Goal: Task Accomplishment & Management: Complete application form

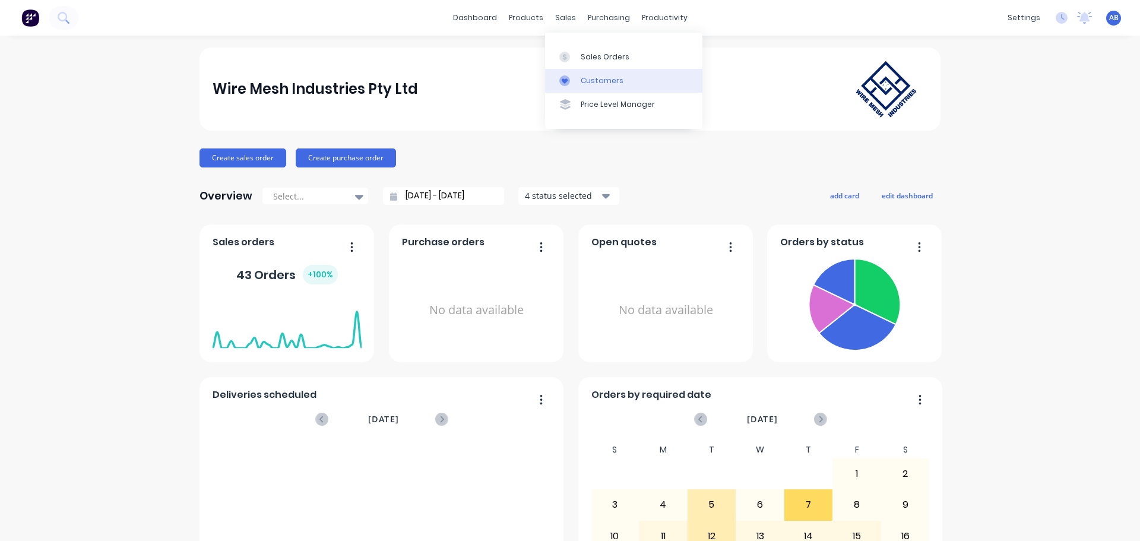
click at [592, 75] on div "Customers" at bounding box center [602, 80] width 43 height 11
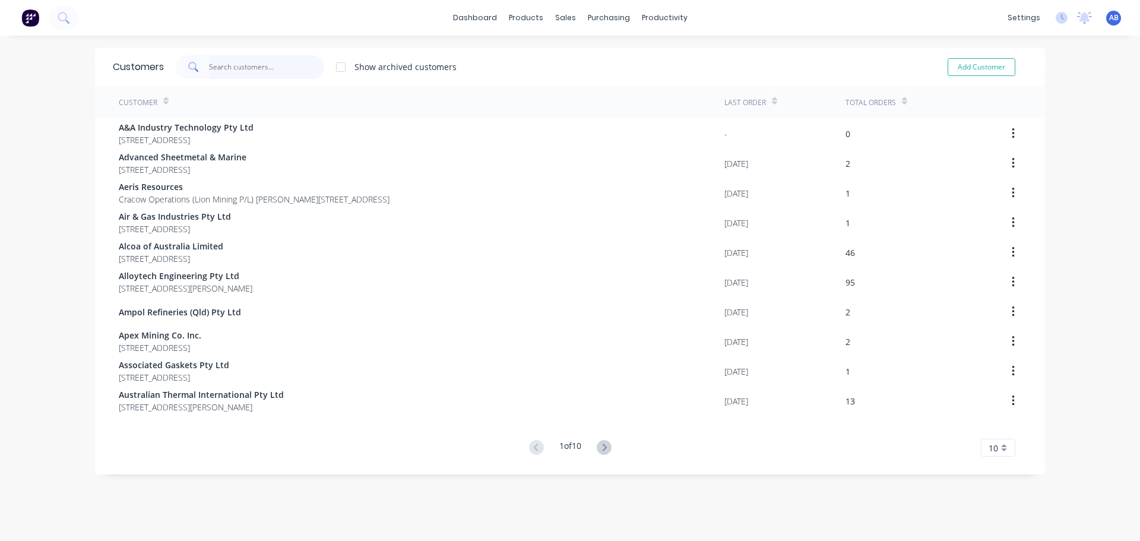
click at [258, 70] on input "text" at bounding box center [267, 67] width 116 height 24
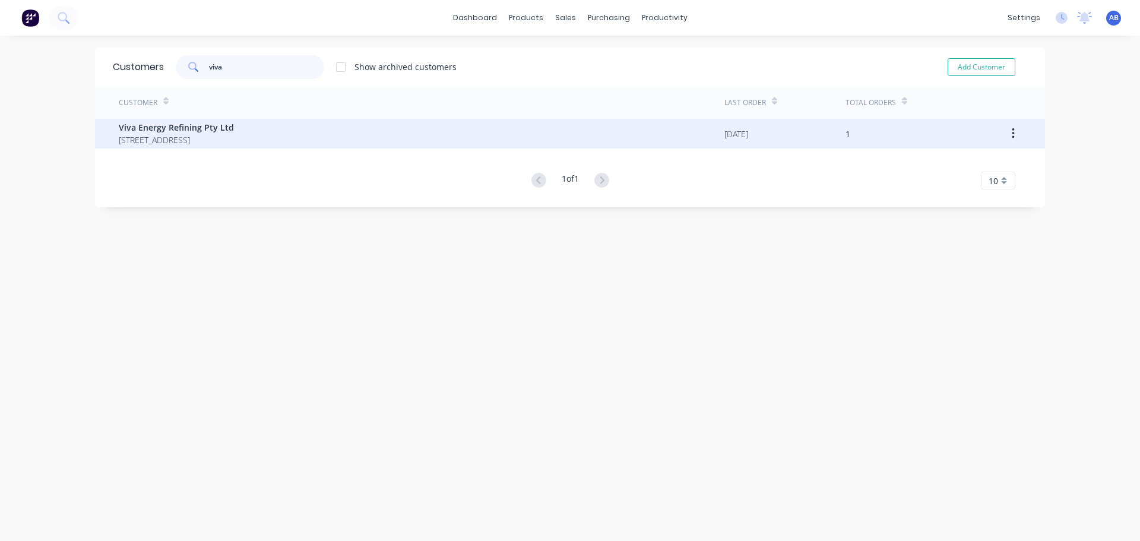
type input "viva"
click at [364, 135] on div "Viva Energy Refining Pty Ltd [STREET_ADDRESS]" at bounding box center [421, 134] width 605 height 30
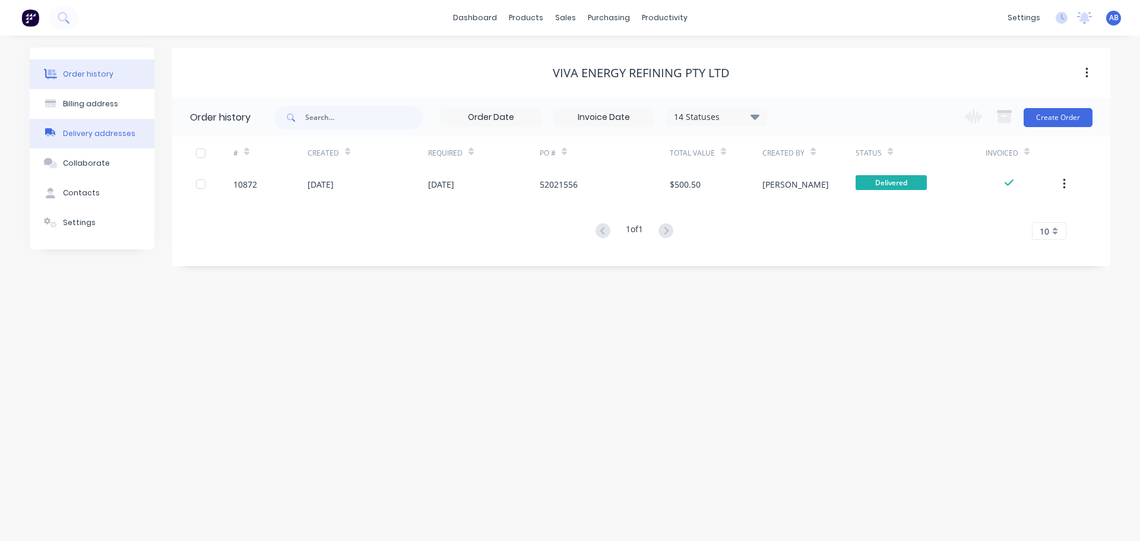
click at [91, 135] on div "Delivery addresses" at bounding box center [99, 133] width 72 height 11
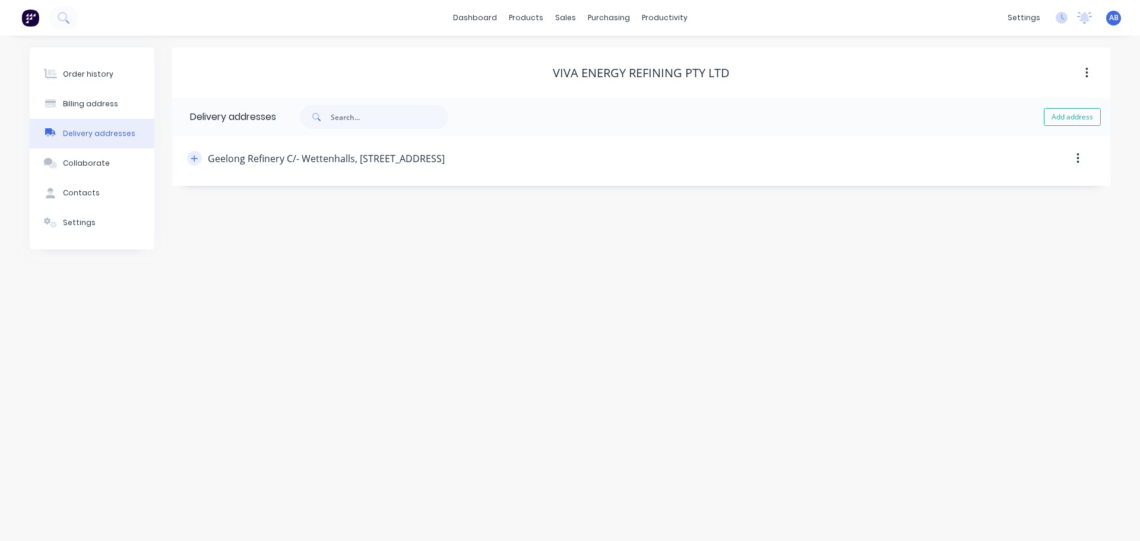
click at [198, 160] on icon "button" at bounding box center [194, 158] width 7 height 8
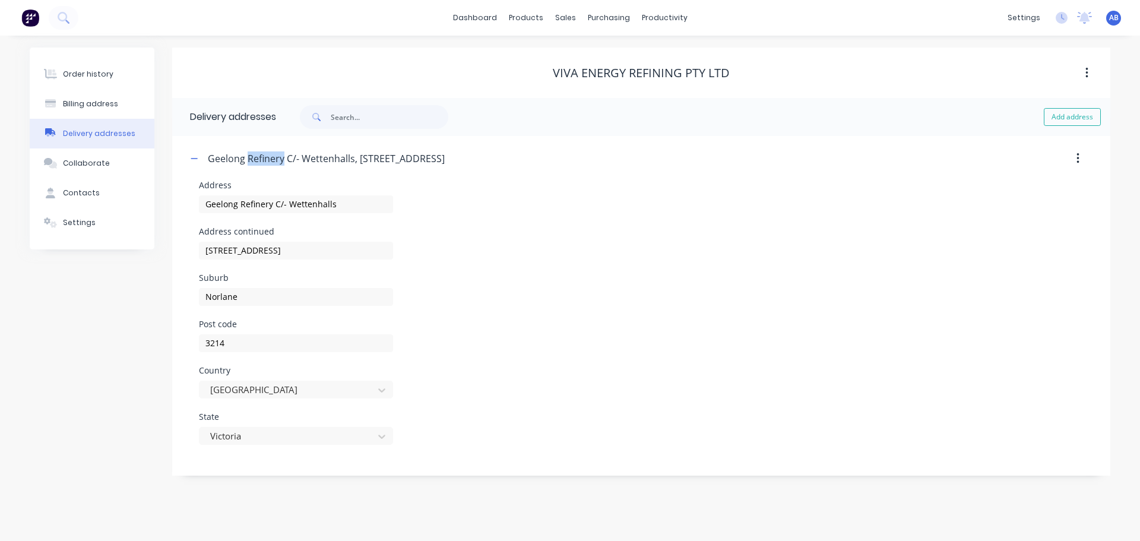
drag, startPoint x: 283, startPoint y: 158, endPoint x: 246, endPoint y: 156, distance: 36.3
click at [246, 156] on div "Geelong Refinery C/- Wettenhalls, [STREET_ADDRESS]" at bounding box center [326, 158] width 237 height 14
click at [1080, 158] on button "button" at bounding box center [1078, 158] width 28 height 21
click at [1080, 156] on button "button" at bounding box center [1078, 158] width 28 height 21
click at [1077, 159] on icon "button" at bounding box center [1077, 158] width 2 height 11
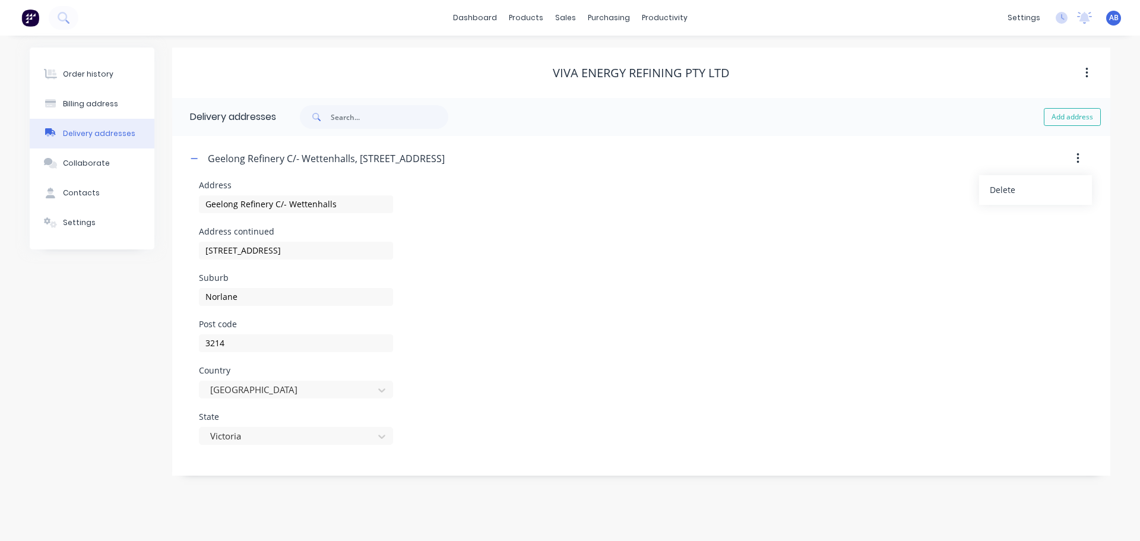
click at [699, 270] on div "Address continued [STREET_ADDRESS]" at bounding box center [641, 250] width 884 height 46
click at [484, 160] on div "Geelong Refinery C/- Wettenhalls, [STREET_ADDRESS]" at bounding box center [530, 158] width 686 height 21
click at [484, 159] on div "Geelong Refinery C/- Wettenhalls, [STREET_ADDRESS]" at bounding box center [530, 158] width 686 height 21
click at [445, 160] on div "Geelong Refinery C/- Wettenhalls, [STREET_ADDRESS]" at bounding box center [326, 158] width 237 height 14
drag, startPoint x: 479, startPoint y: 156, endPoint x: 246, endPoint y: 154, distance: 232.7
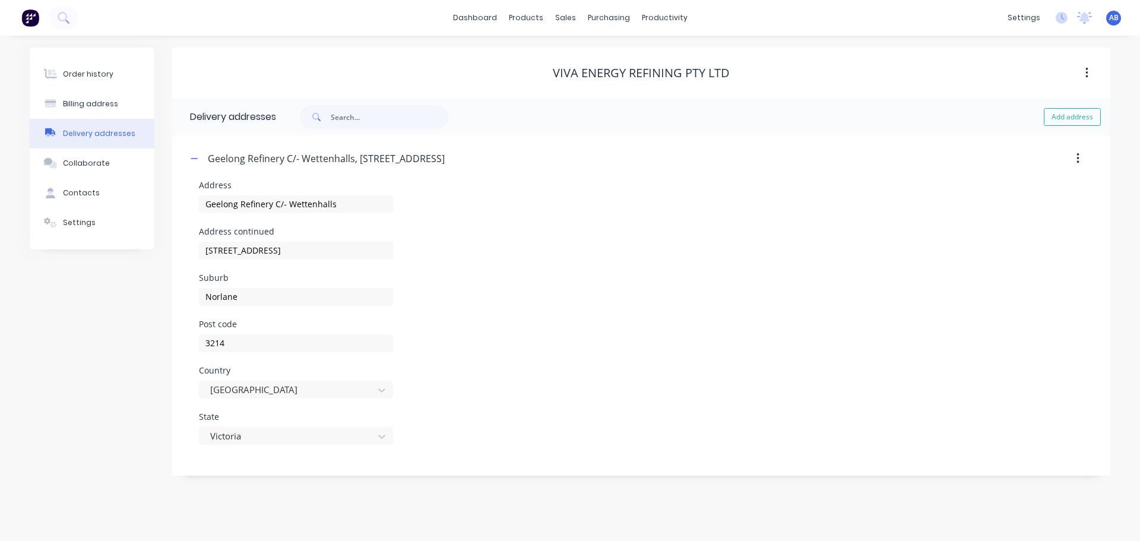
click at [246, 154] on div "Geelong Refinery C/- Wettenhalls, [STREET_ADDRESS]" at bounding box center [326, 158] width 237 height 14
click at [630, 216] on div "Address Geelong Refinery C/- Wettenhalls" at bounding box center [641, 204] width 884 height 46
drag, startPoint x: 340, startPoint y: 202, endPoint x: 242, endPoint y: 202, distance: 97.9
click at [242, 202] on input "Geelong Refinery C/- Wettenhalls" at bounding box center [296, 204] width 194 height 18
type input "Geelong Polymer (MAM) C/- Josies Transport"
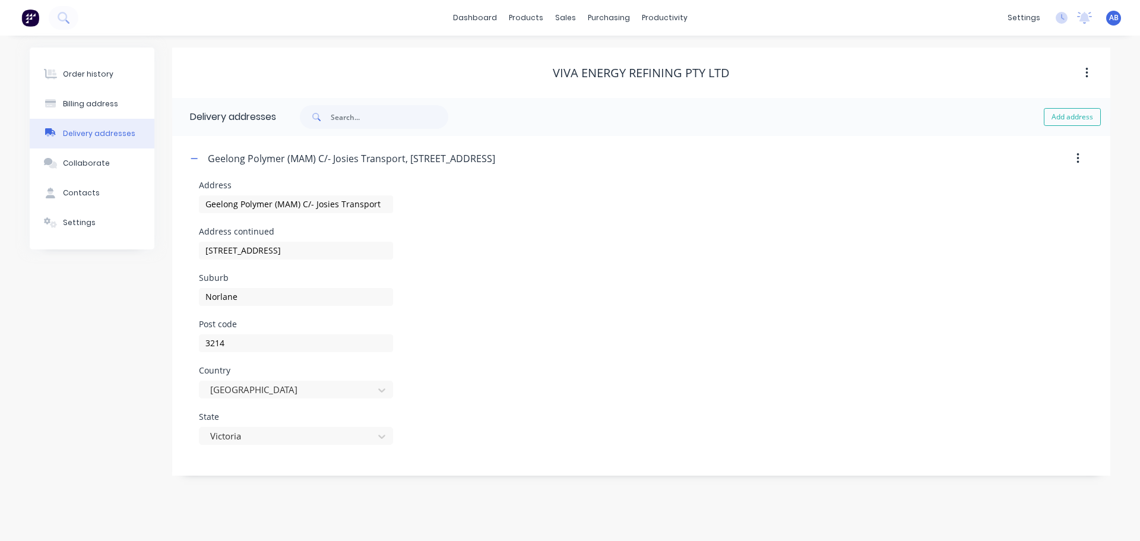
click at [540, 159] on div "Geelong Polymer (MAM) C/- Josies Transport, [STREET_ADDRESS]" at bounding box center [530, 158] width 686 height 21
drag, startPoint x: 403, startPoint y: 159, endPoint x: 552, endPoint y: 174, distance: 149.7
click at [552, 174] on header "Geelong Polymer (MAM) C/- Josies Transport, [STREET_ADDRESS]" at bounding box center [641, 158] width 920 height 45
drag, startPoint x: 560, startPoint y: 159, endPoint x: 560, endPoint y: 168, distance: 8.9
click at [560, 160] on div "Geelong Polymer (MAM) C/- Josies Transport, [STREET_ADDRESS]" at bounding box center [530, 158] width 686 height 21
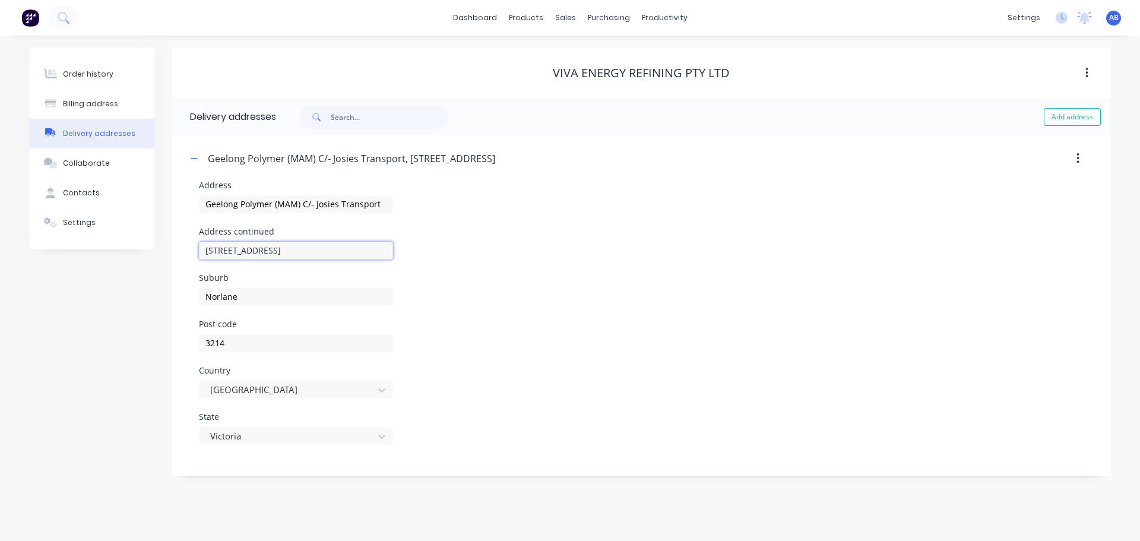
drag, startPoint x: 317, startPoint y: 253, endPoint x: 180, endPoint y: 253, distance: 136.5
click at [180, 253] on div "Geelong Polymer (MAM) C/- Josies Transport, [STREET_ADDRESS], Norlane Address G…" at bounding box center [641, 303] width 938 height 335
type input "[STREET_ADDRESS][PERSON_NAME]"
click at [255, 294] on input "Norlane" at bounding box center [296, 297] width 194 height 18
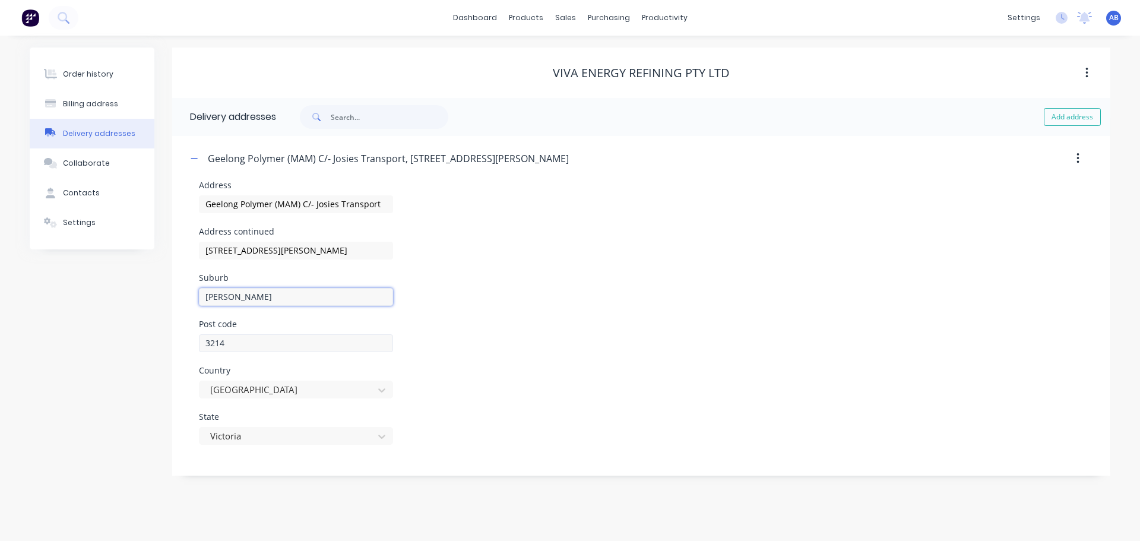
type input "[PERSON_NAME]"
click at [242, 346] on input "3214" at bounding box center [296, 343] width 194 height 18
type input "3212"
click at [89, 166] on div "Collaborate" at bounding box center [86, 163] width 47 height 11
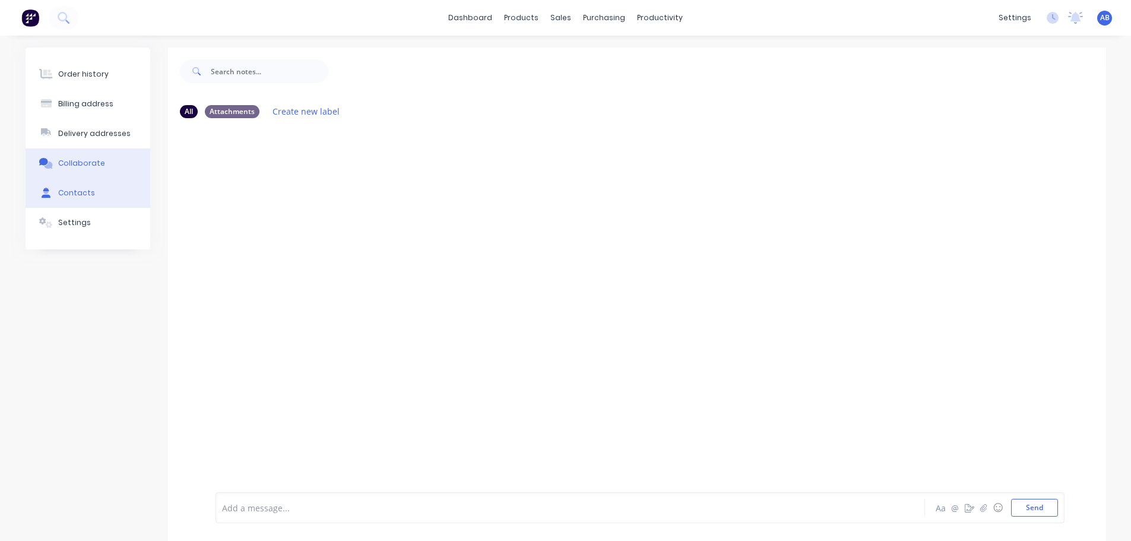
click at [80, 196] on div "Contacts" at bounding box center [76, 193] width 37 height 11
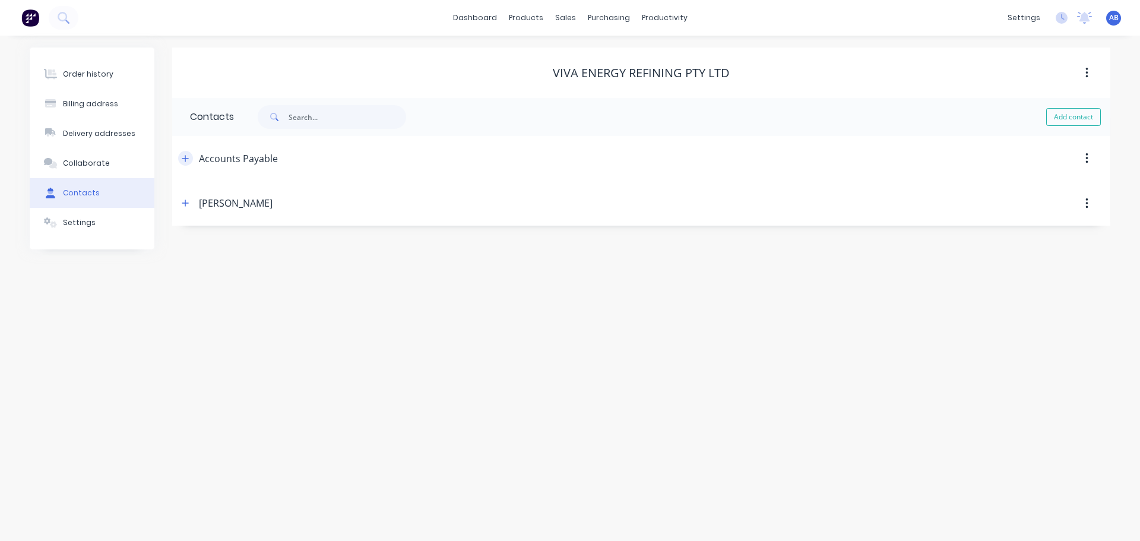
click at [186, 161] on icon "button" at bounding box center [185, 158] width 7 height 7
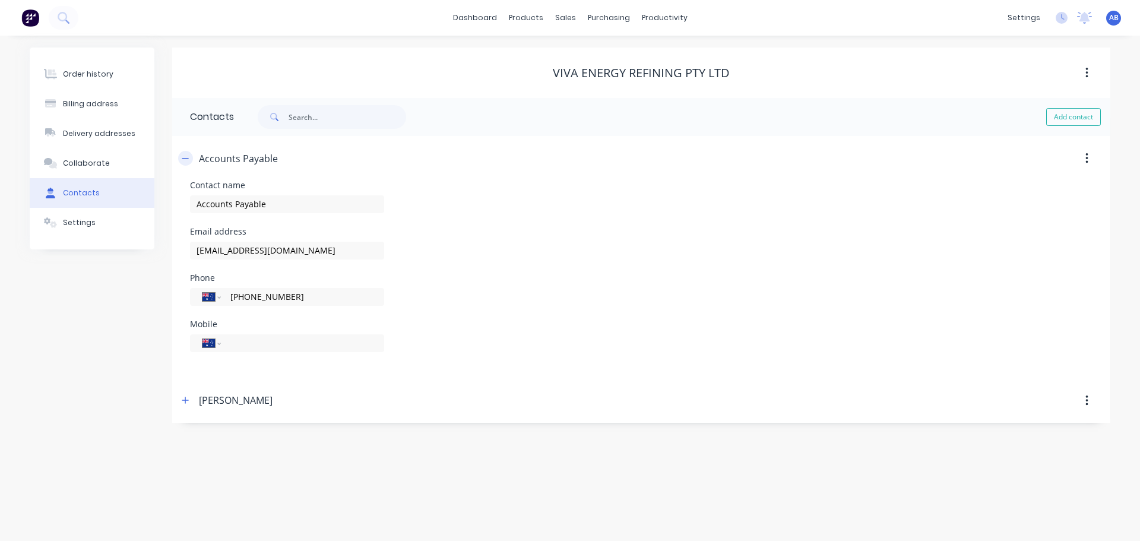
click at [186, 161] on icon "button" at bounding box center [185, 158] width 7 height 8
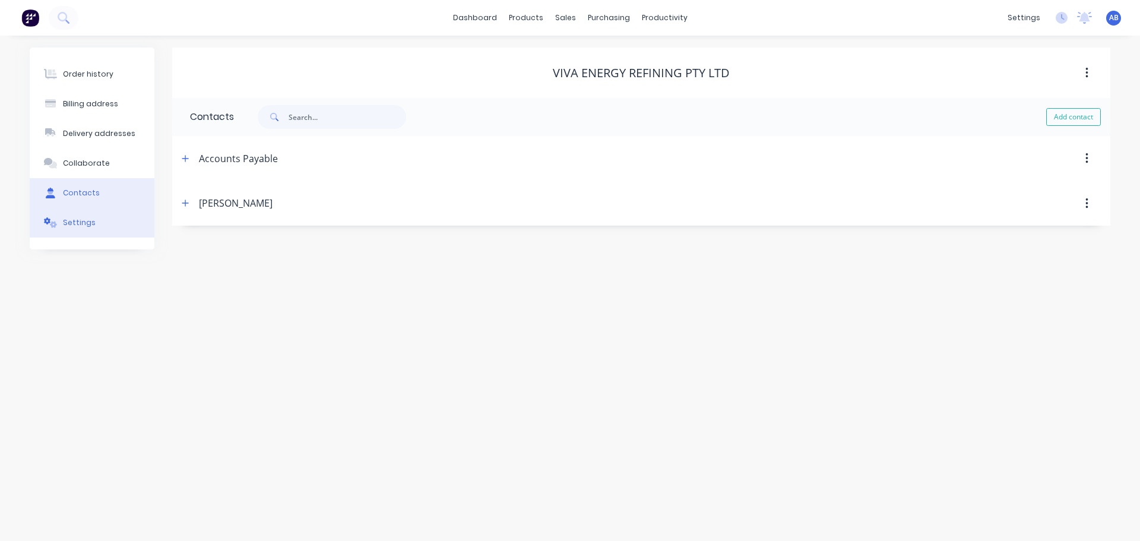
click at [68, 226] on div "Settings" at bounding box center [79, 222] width 33 height 11
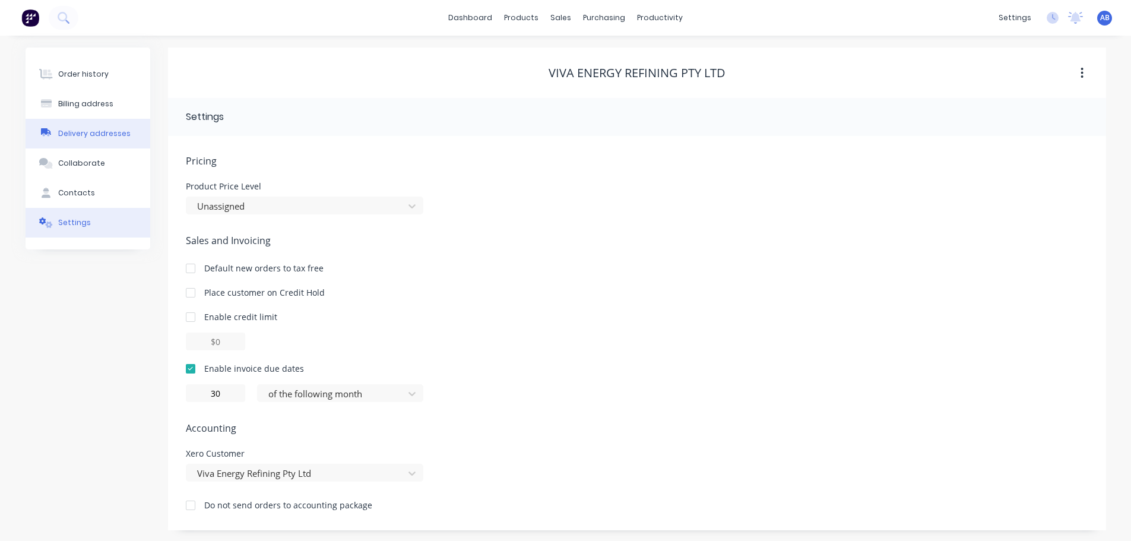
click at [79, 133] on div "Delivery addresses" at bounding box center [94, 133] width 72 height 11
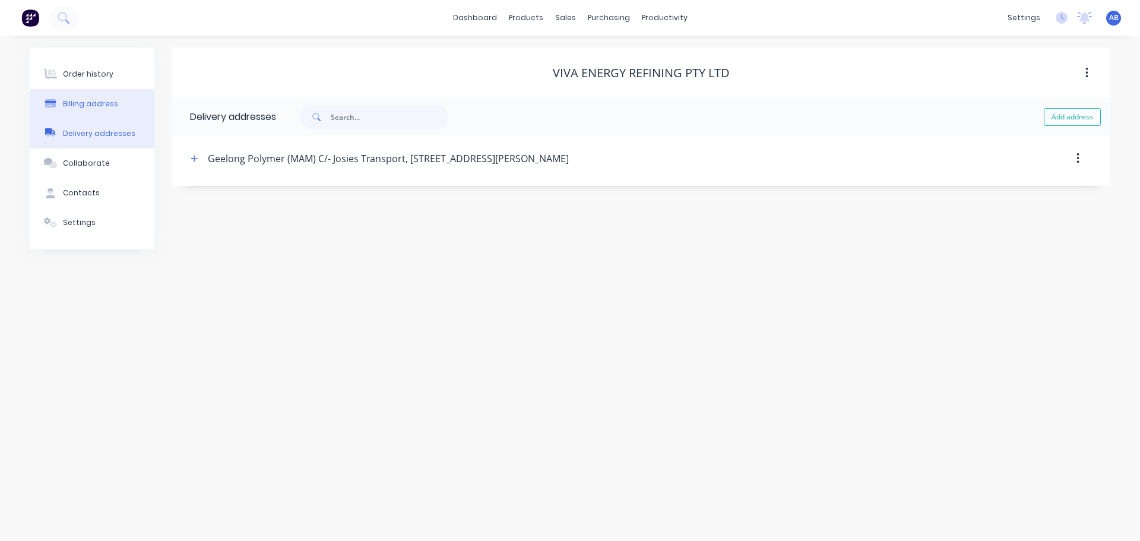
click at [87, 103] on div "Billing address" at bounding box center [90, 104] width 55 height 11
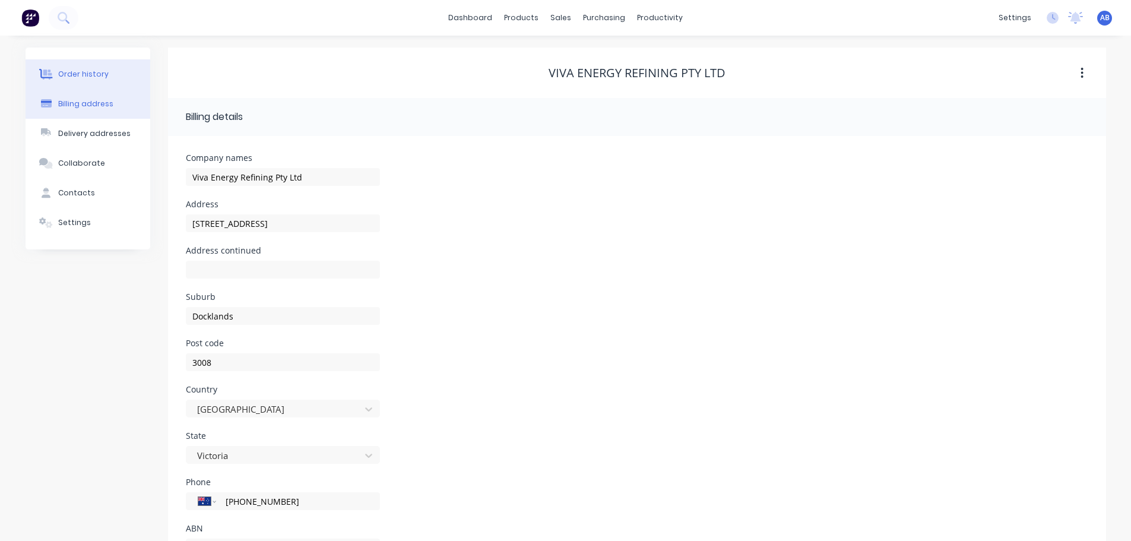
click at [88, 70] on div "Order history" at bounding box center [83, 74] width 50 height 11
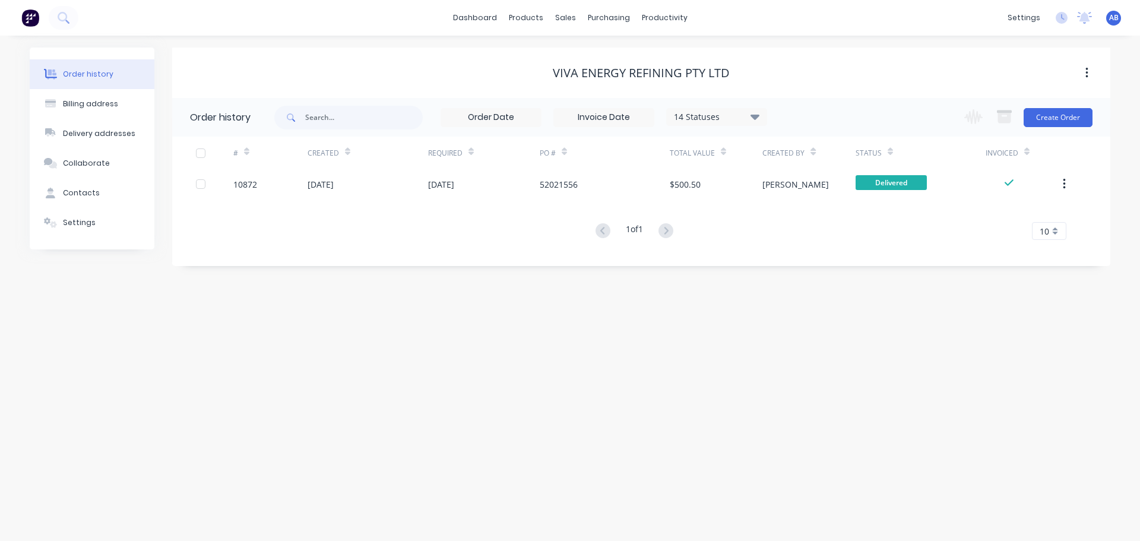
click at [30, 17] on img at bounding box center [30, 18] width 18 height 18
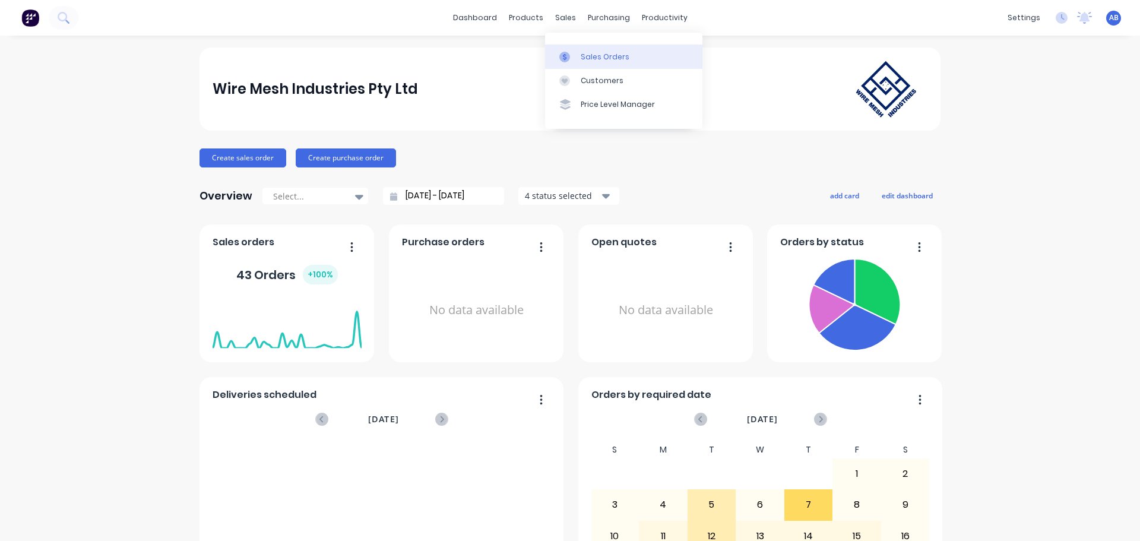
click at [583, 53] on div "Sales Orders" at bounding box center [605, 57] width 49 height 11
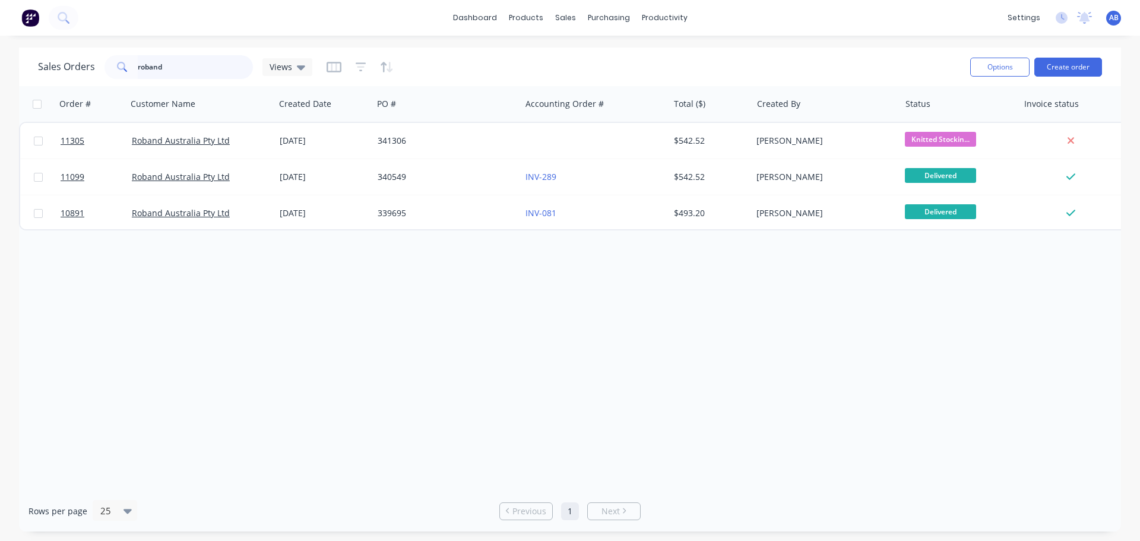
click at [183, 75] on input "roband" at bounding box center [196, 67] width 116 height 24
click at [183, 74] on input "roband" at bounding box center [196, 67] width 116 height 24
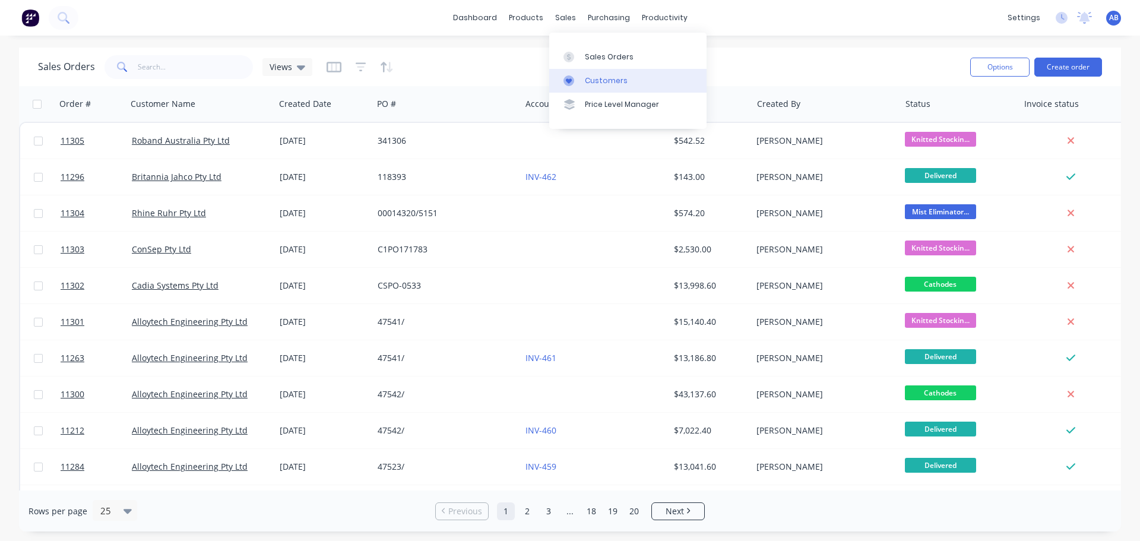
click at [590, 76] on div "Customers" at bounding box center [606, 80] width 43 height 11
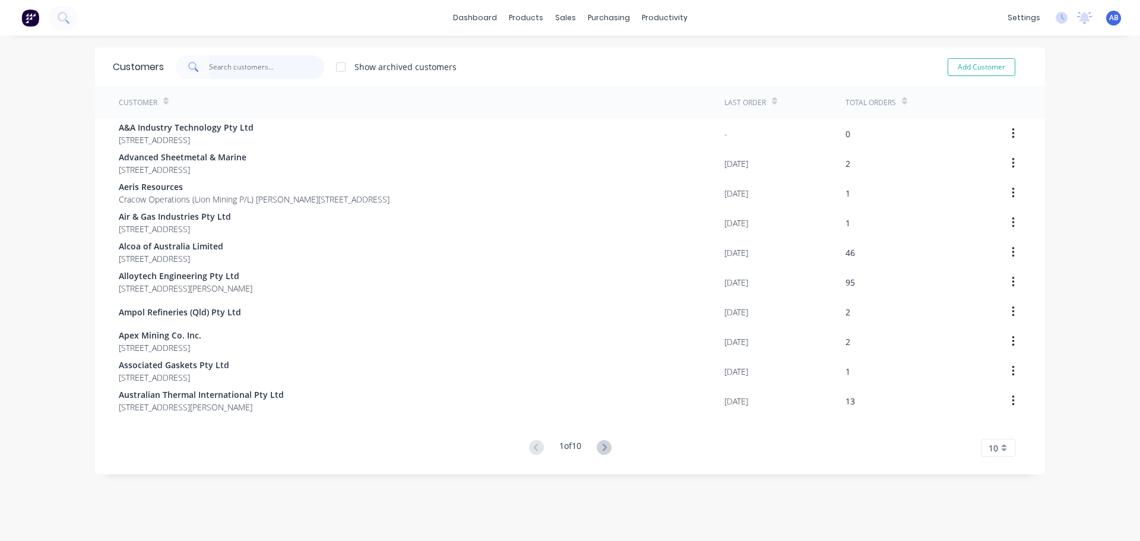
click at [226, 65] on input "text" at bounding box center [267, 67] width 116 height 24
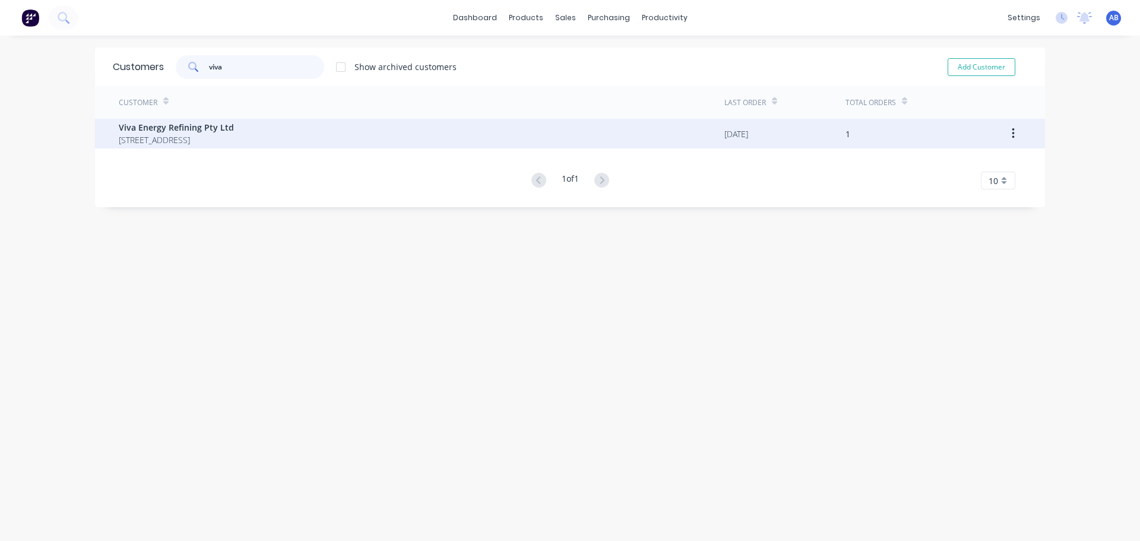
type input "viva"
click at [332, 137] on div "Viva Energy Refining Pty Ltd [STREET_ADDRESS]" at bounding box center [421, 134] width 605 height 30
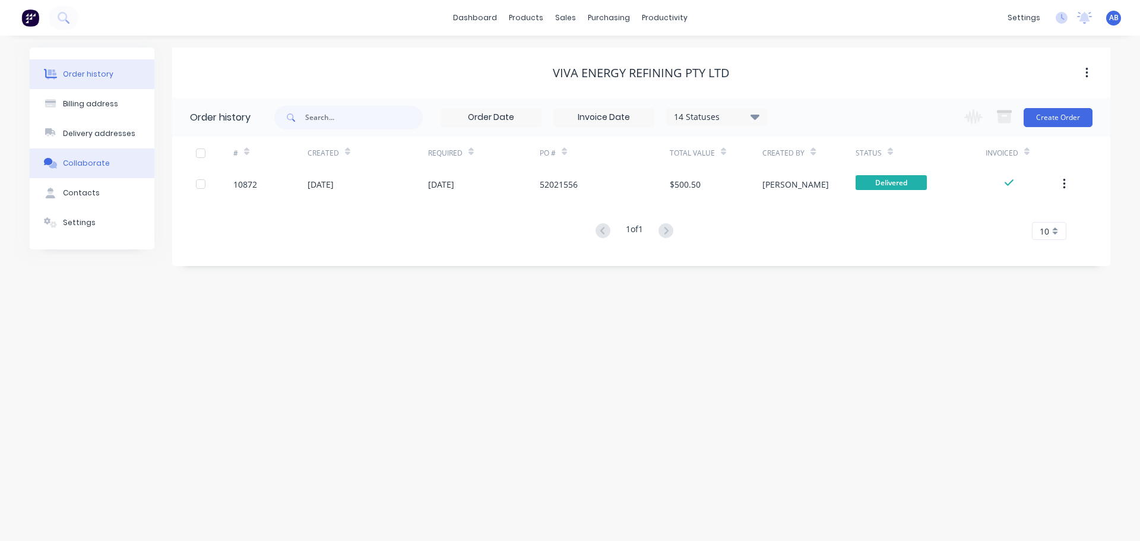
click at [103, 161] on div "Collaborate" at bounding box center [86, 163] width 47 height 11
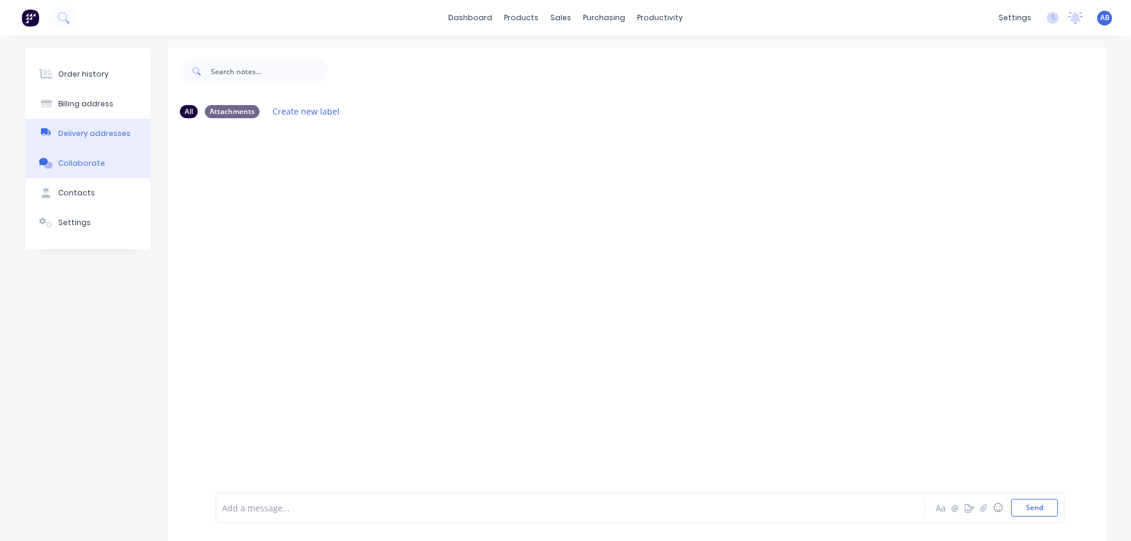
click at [93, 131] on div "Delivery addresses" at bounding box center [94, 133] width 72 height 11
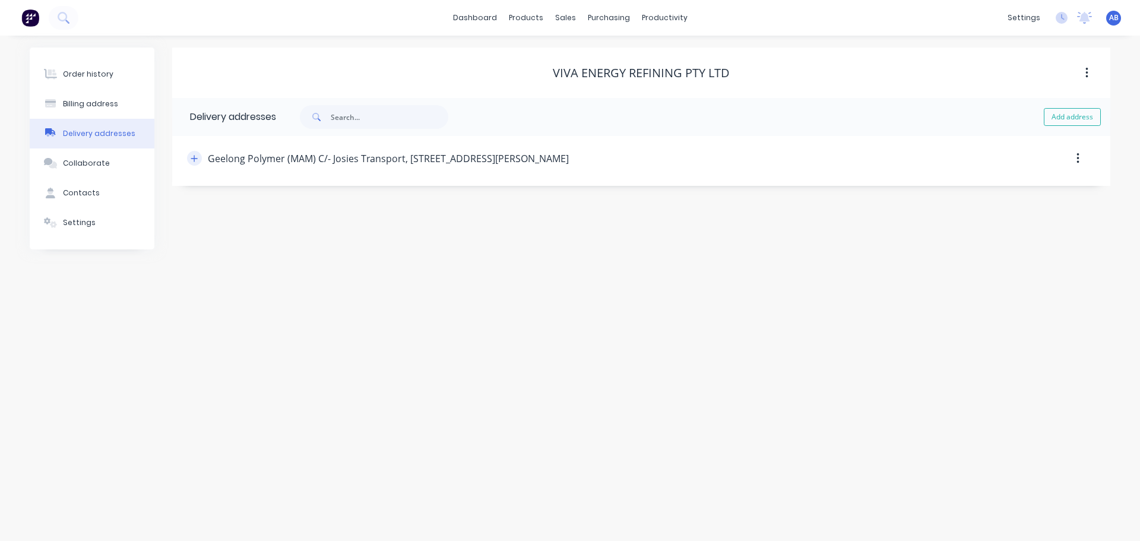
click at [195, 158] on icon "button" at bounding box center [194, 158] width 7 height 7
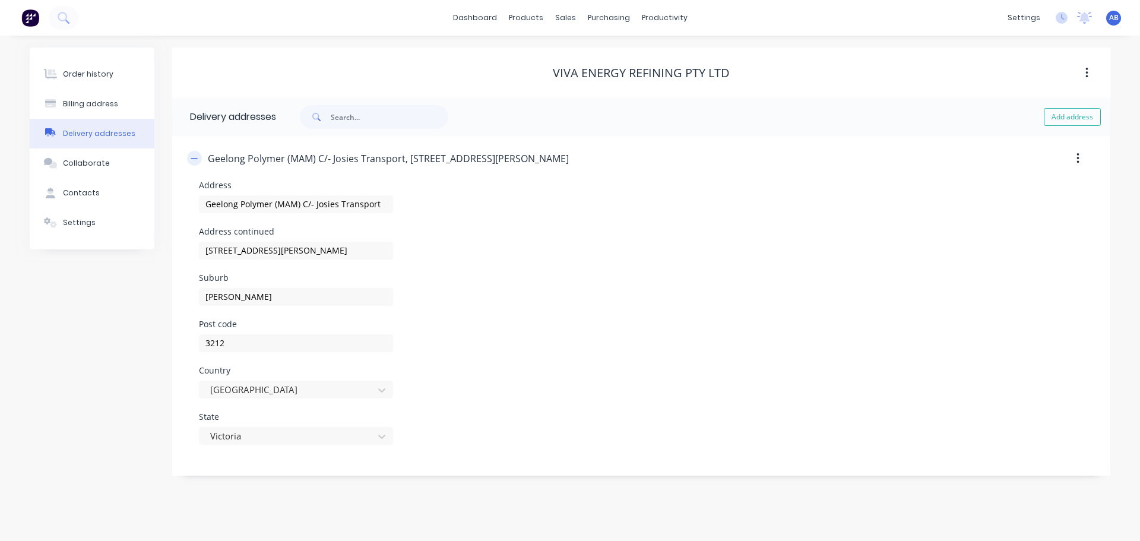
click at [191, 158] on icon "button" at bounding box center [194, 158] width 7 height 8
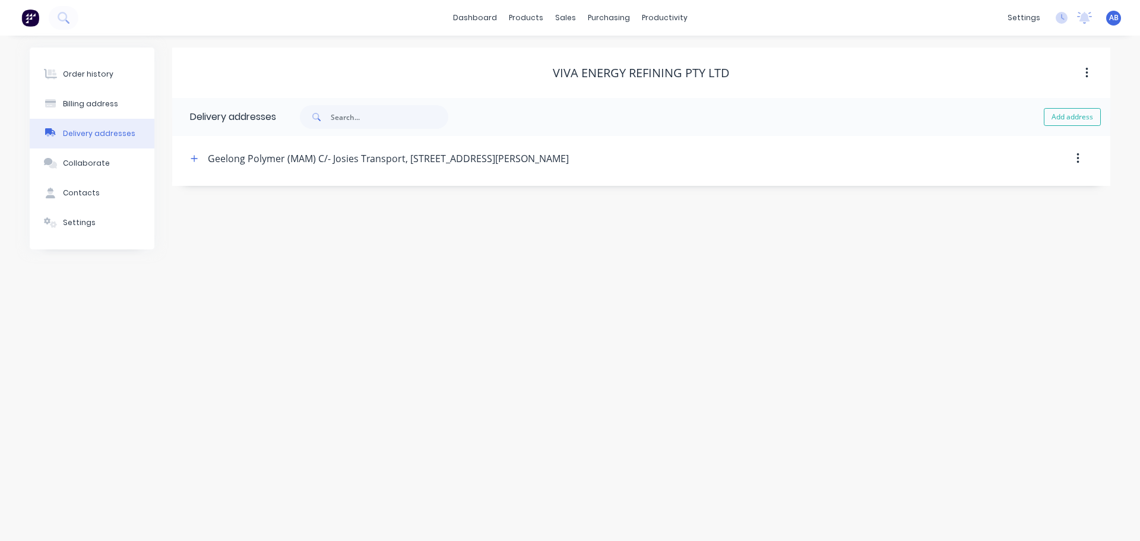
click at [1078, 161] on icon "button" at bounding box center [1077, 158] width 2 height 11
click at [1064, 116] on button "Add address" at bounding box center [1071, 117] width 57 height 18
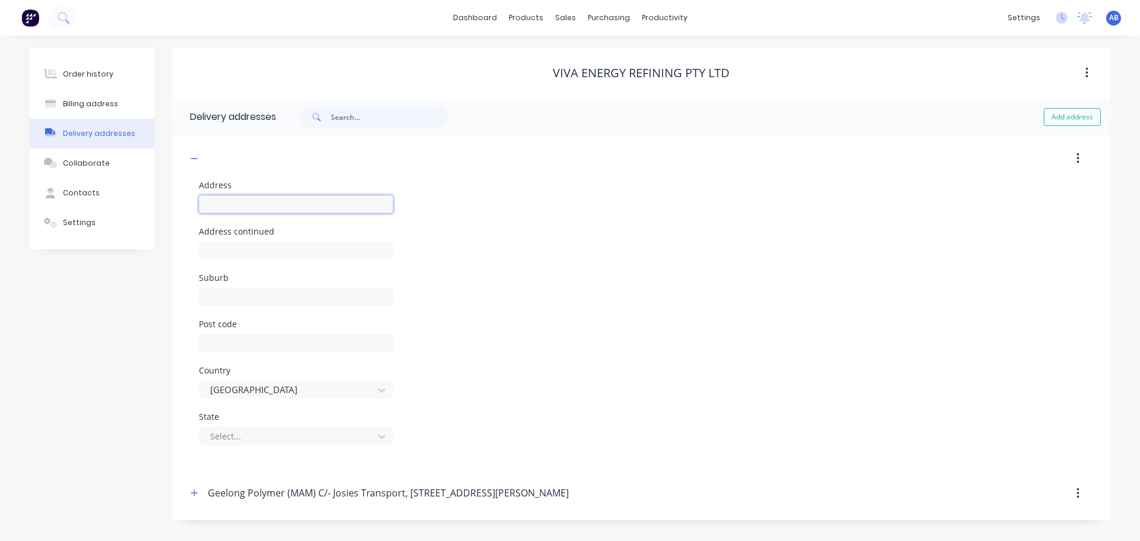
click at [236, 204] on input "text" at bounding box center [296, 204] width 194 height 18
click at [274, 205] on input "Geelong Polymer MAM" at bounding box center [296, 204] width 194 height 18
click at [297, 204] on input "Geelong Polymer (MAM" at bounding box center [296, 204] width 194 height 18
type input "Geelong Polymer (MAM)"
click at [236, 249] on input "text" at bounding box center [296, 251] width 194 height 18
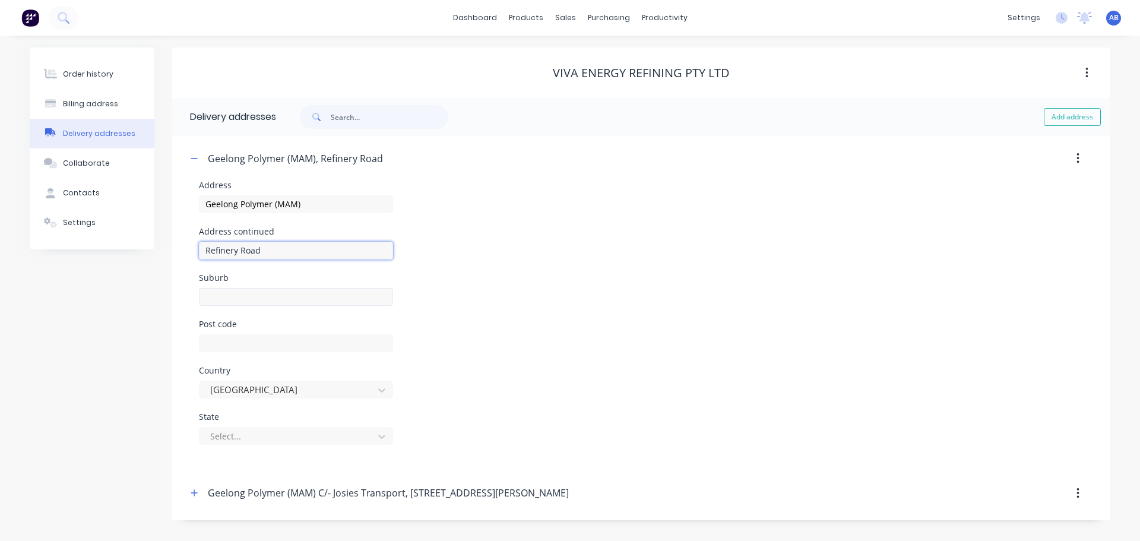
type input "Refinery Road"
click at [236, 296] on input "text" at bounding box center [296, 297] width 194 height 18
type input "Corio"
click at [225, 340] on input "text" at bounding box center [296, 343] width 194 height 18
type input "3124"
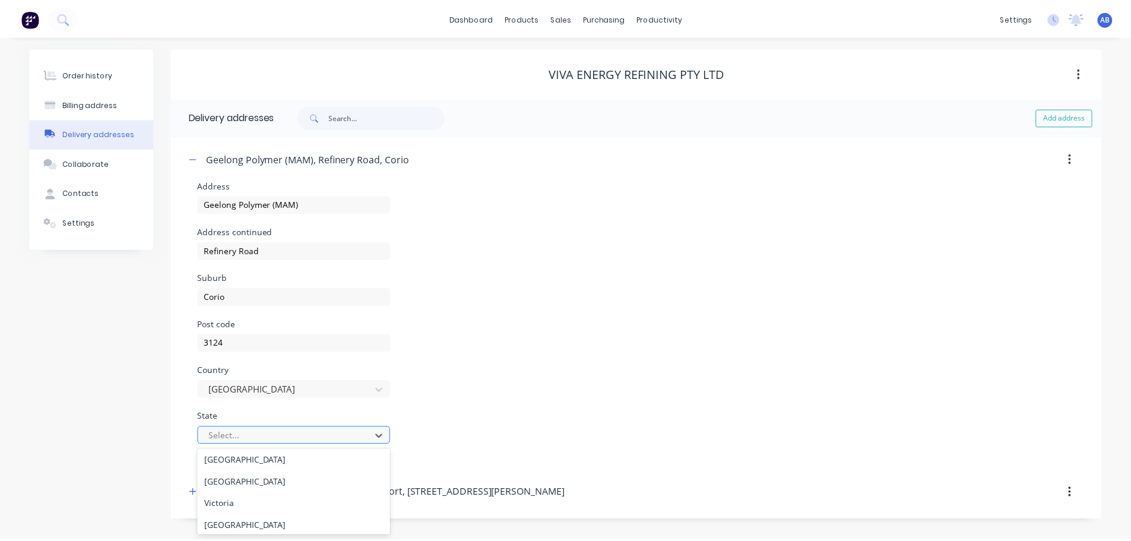
scroll to position [94, 0]
click at [255, 502] on div "Victoria" at bounding box center [296, 501] width 194 height 22
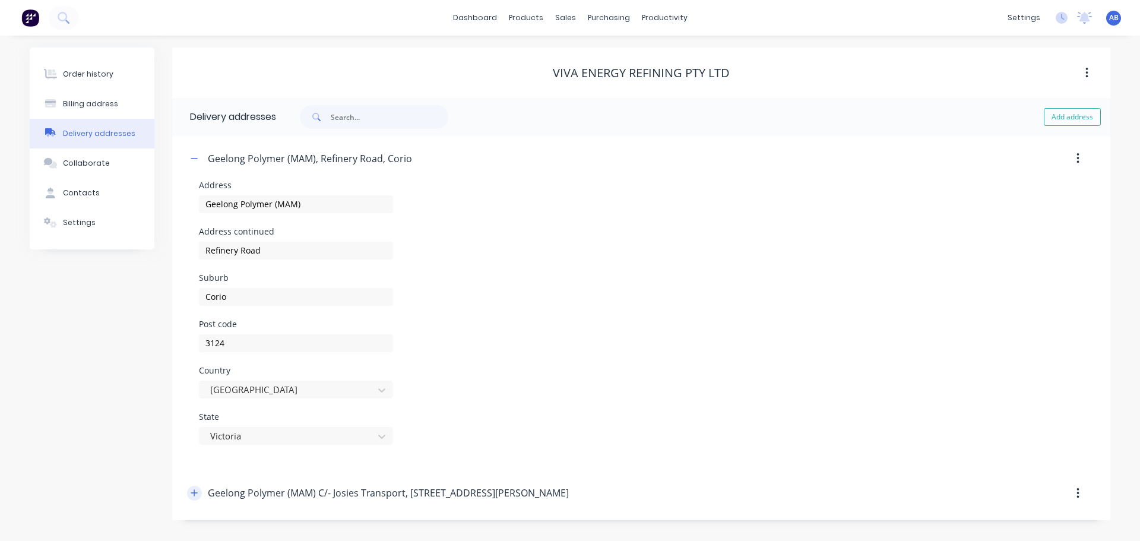
click at [194, 492] on icon "button" at bounding box center [194, 493] width 7 height 8
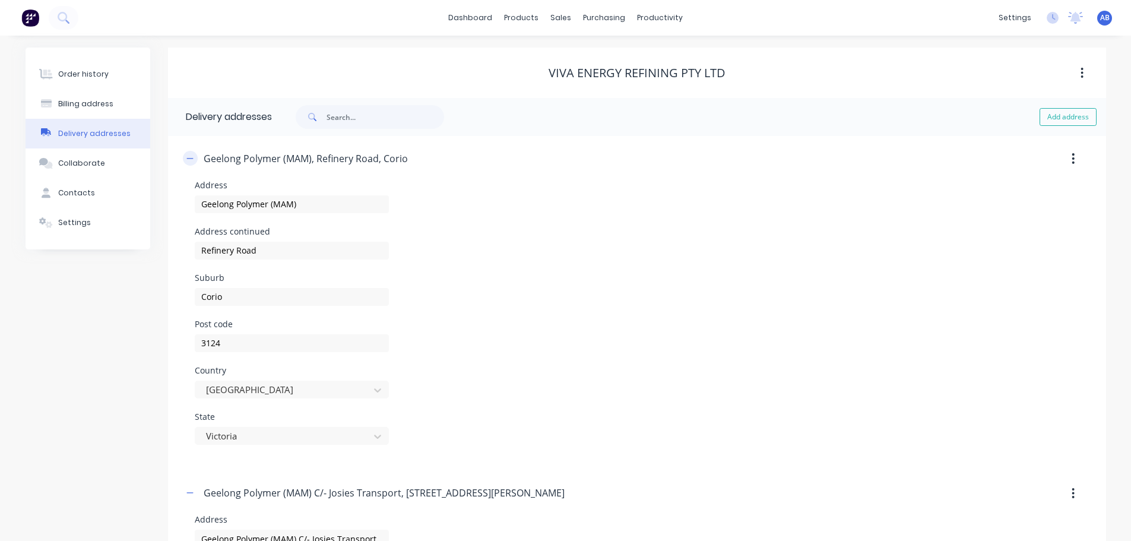
click at [191, 159] on icon "button" at bounding box center [189, 158] width 7 height 8
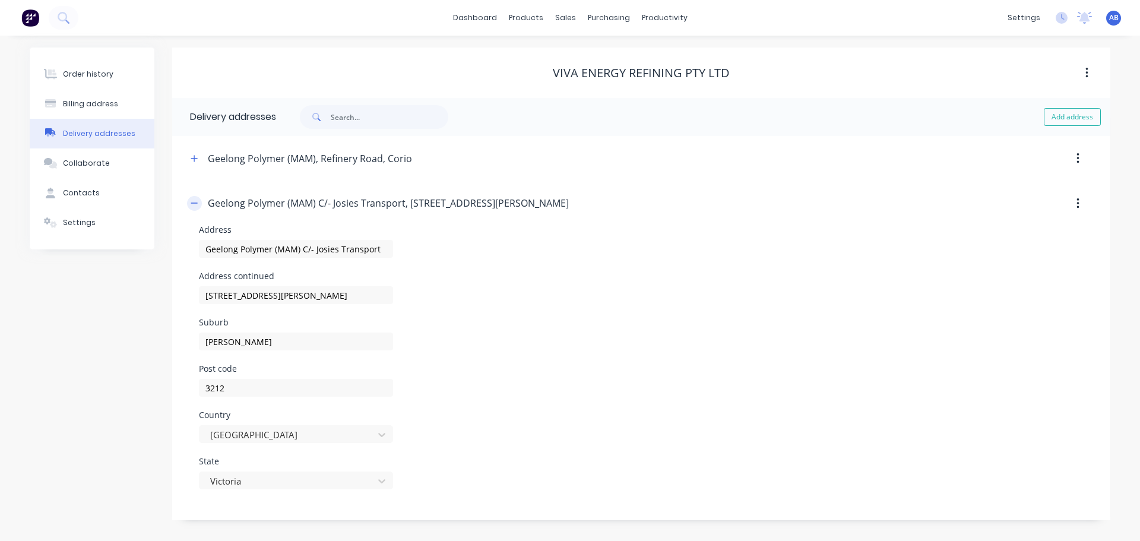
click at [192, 199] on icon "button" at bounding box center [194, 203] width 7 height 8
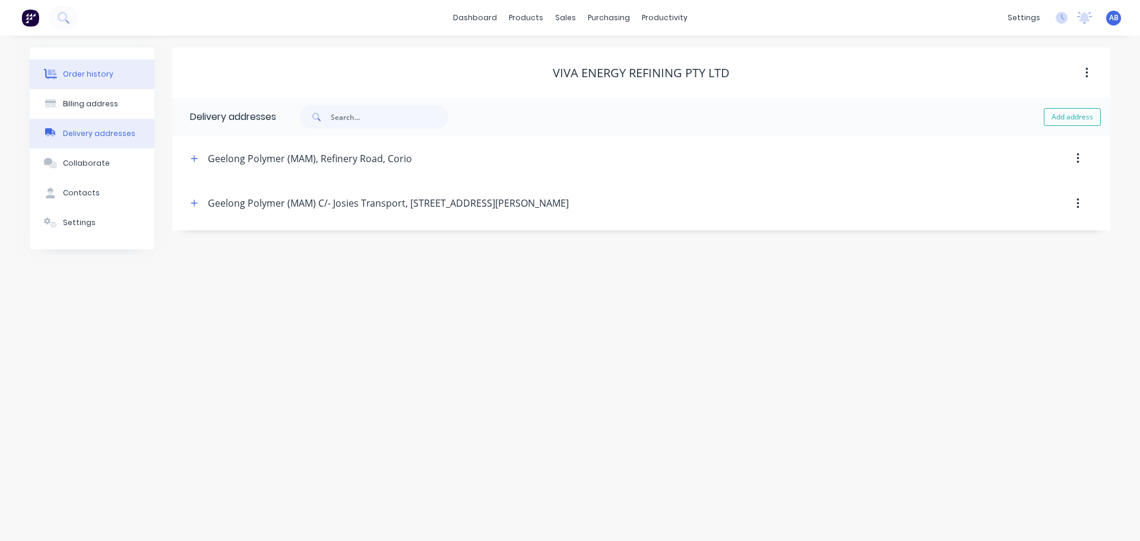
click at [82, 80] on button "Order history" at bounding box center [92, 74] width 125 height 30
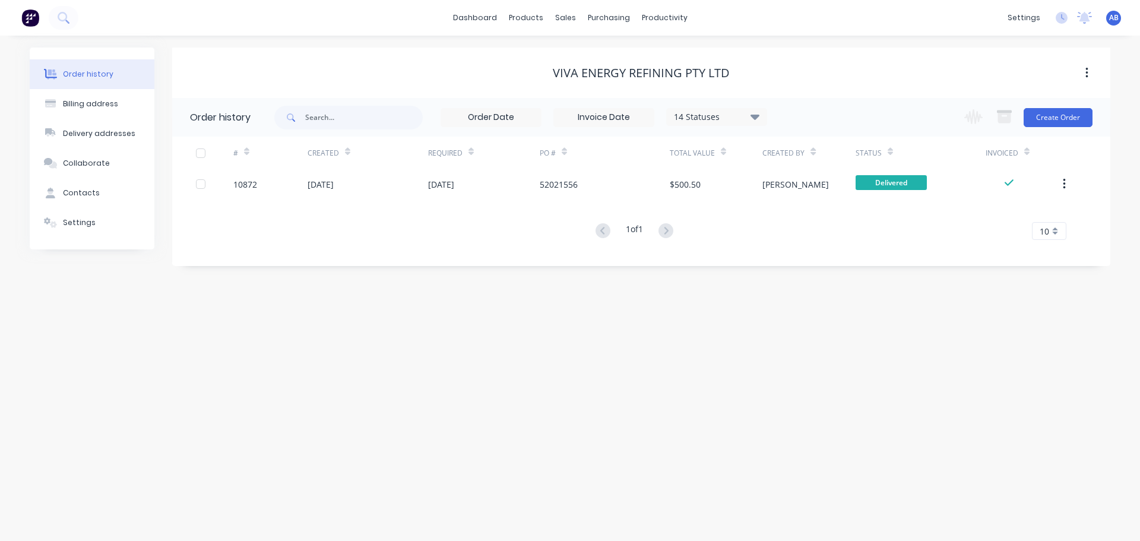
click at [27, 20] on img at bounding box center [30, 18] width 18 height 18
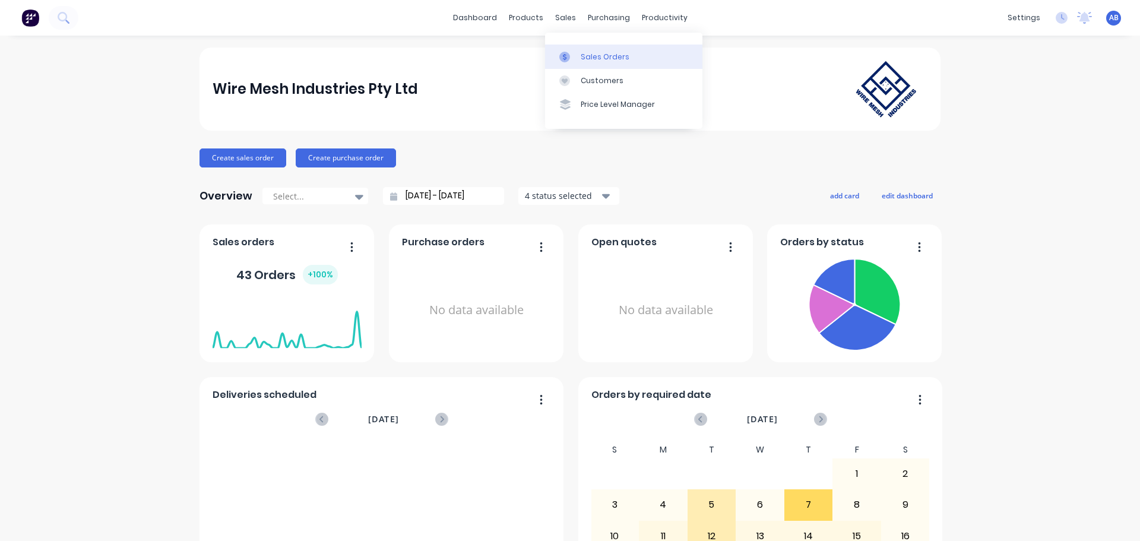
click at [588, 49] on link "Sales Orders" at bounding box center [623, 57] width 157 height 24
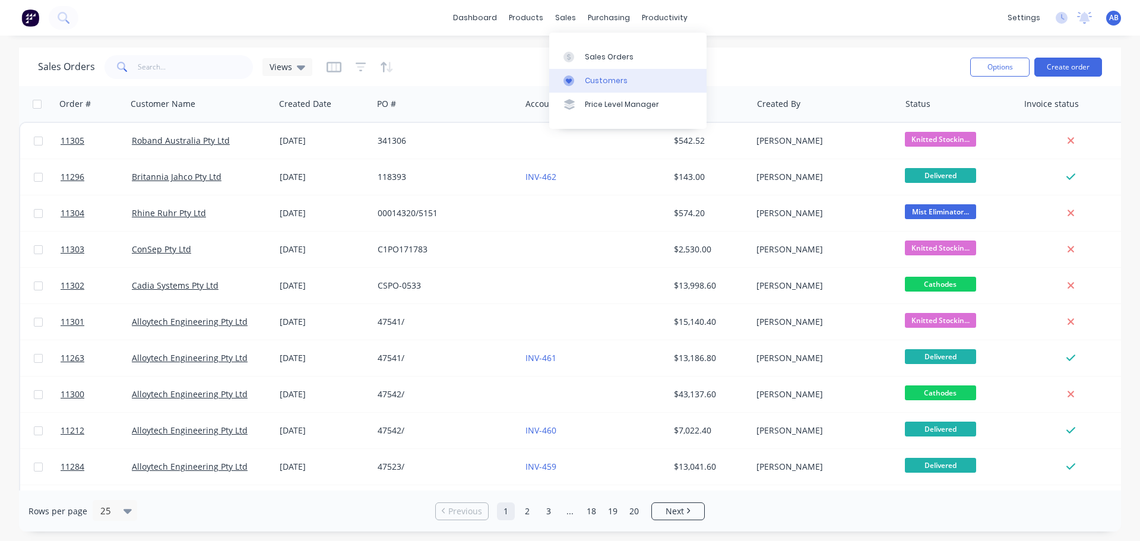
click at [598, 80] on div "Customers" at bounding box center [606, 80] width 43 height 11
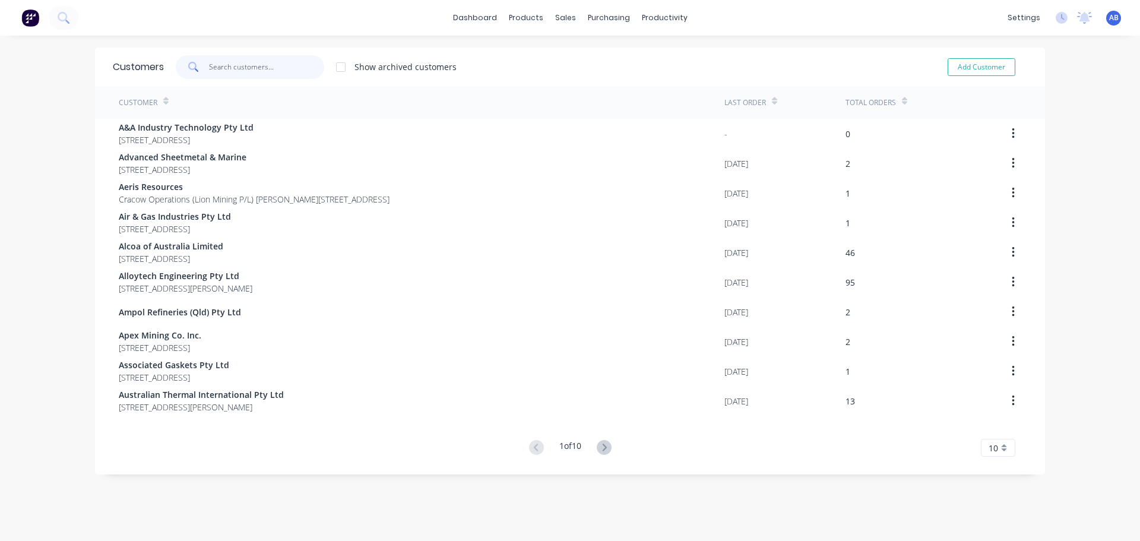
click at [220, 64] on input "text" at bounding box center [267, 67] width 116 height 24
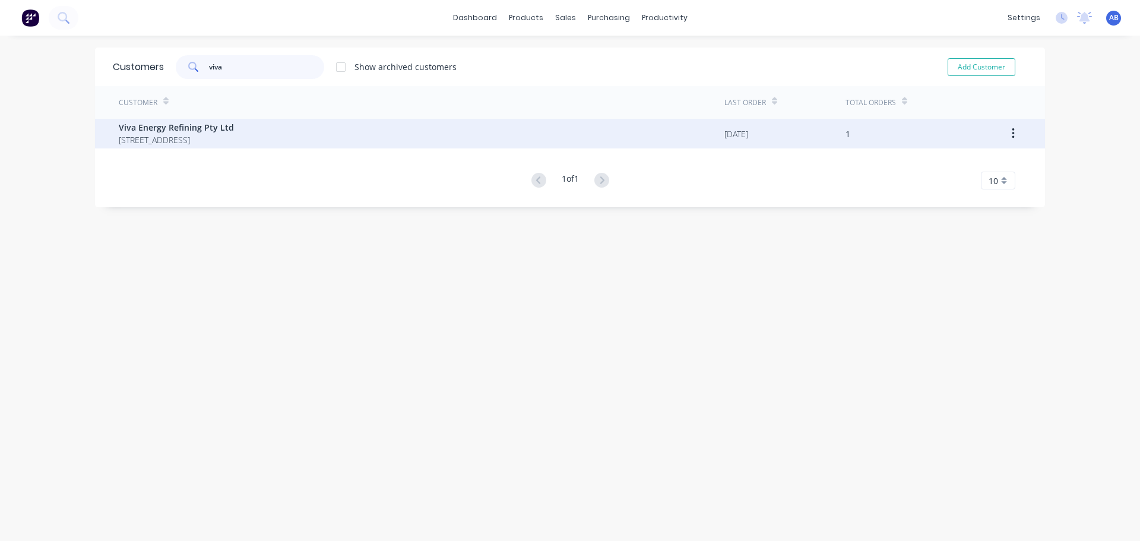
type input "viva"
click at [346, 138] on div "Viva Energy Refining Pty Ltd [STREET_ADDRESS]" at bounding box center [421, 134] width 605 height 30
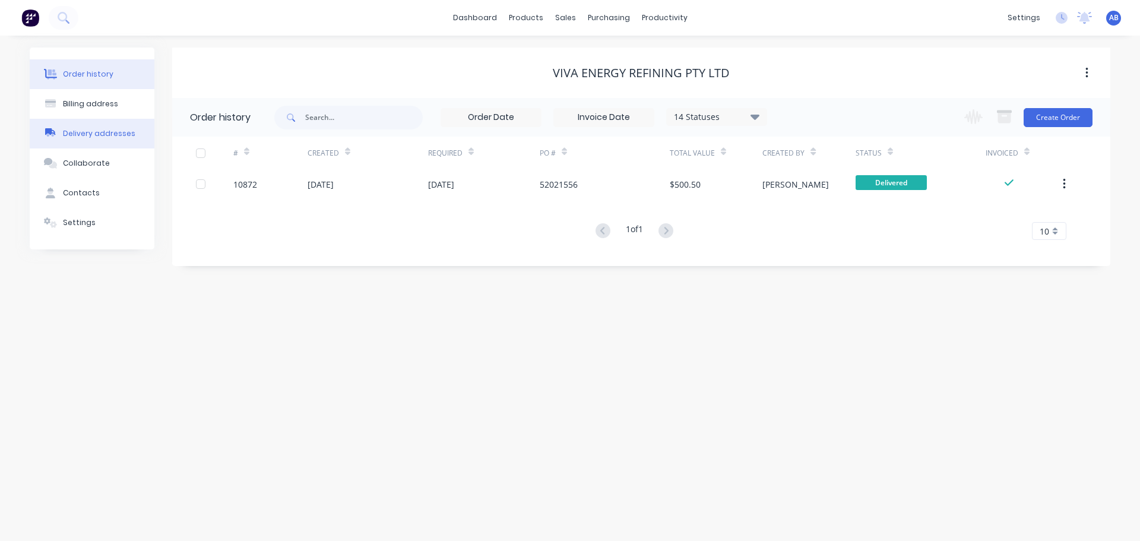
click at [87, 135] on div "Delivery addresses" at bounding box center [99, 133] width 72 height 11
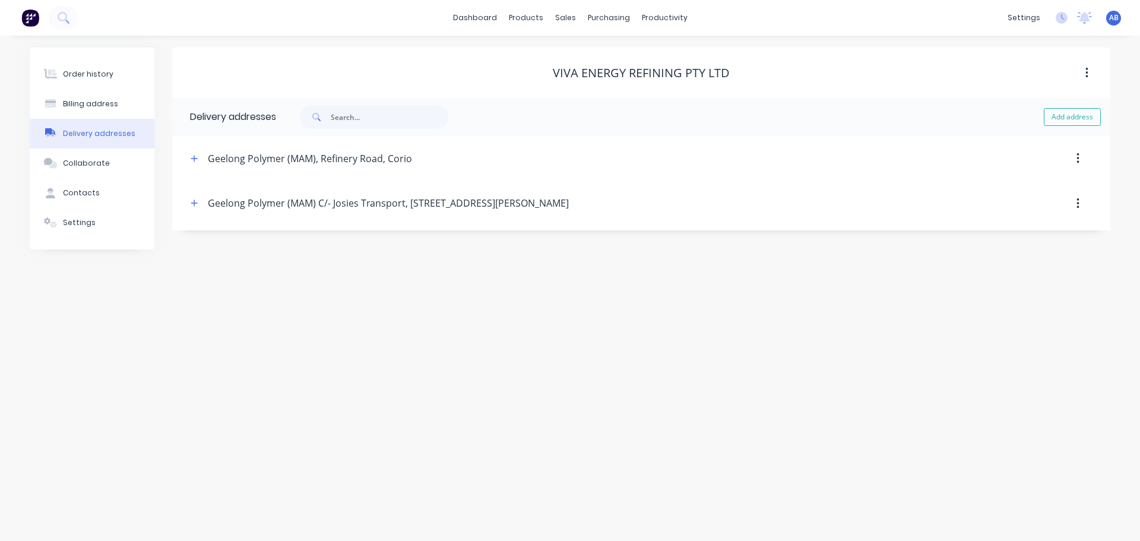
drag, startPoint x: 194, startPoint y: 157, endPoint x: 200, endPoint y: 195, distance: 38.4
click at [195, 157] on icon "button" at bounding box center [194, 158] width 7 height 8
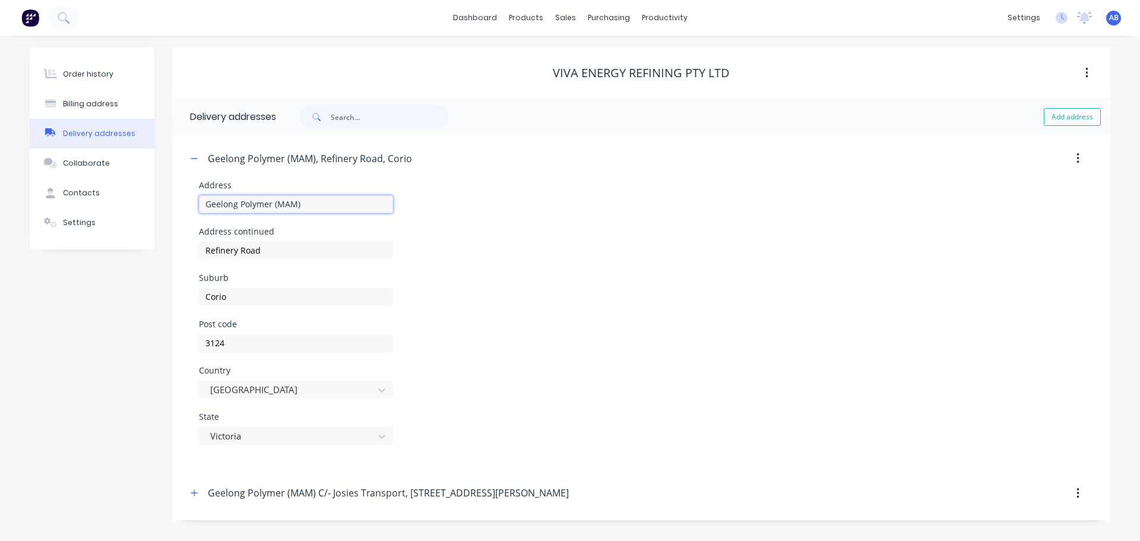
click at [207, 205] on input "Geelong Polymer (MAM)" at bounding box center [296, 204] width 194 height 18
click at [284, 207] on input "Viva Energy Geelong Polymer (MAM)" at bounding box center [296, 204] width 194 height 18
click at [344, 203] on input "Viva Energy Polymer (MAM)" at bounding box center [296, 204] width 194 height 18
type input "Viva Energy Polymer (MAM)"
click at [196, 494] on icon "button" at bounding box center [194, 493] width 7 height 8
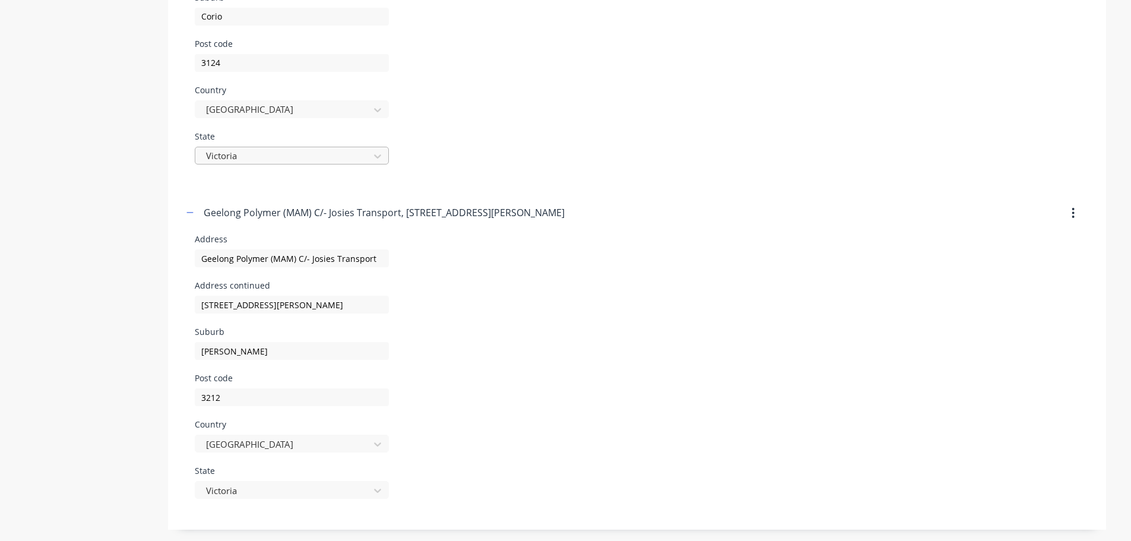
scroll to position [281, 0]
type input "Viva Energy Polymers (MAM) C/- Josies Transport"
click at [512, 340] on div "[PERSON_NAME]" at bounding box center [637, 350] width 884 height 46
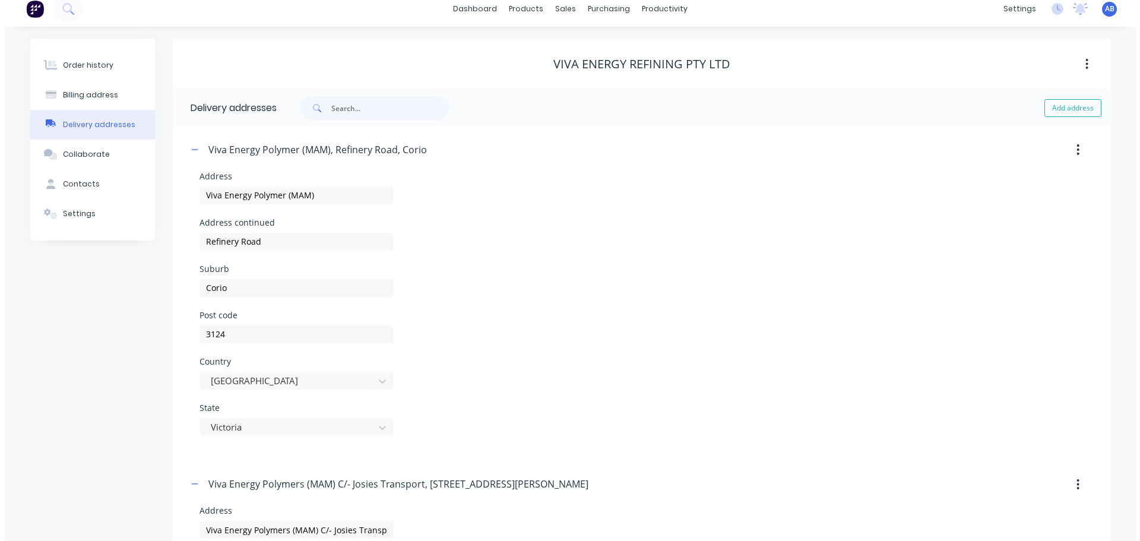
scroll to position [0, 0]
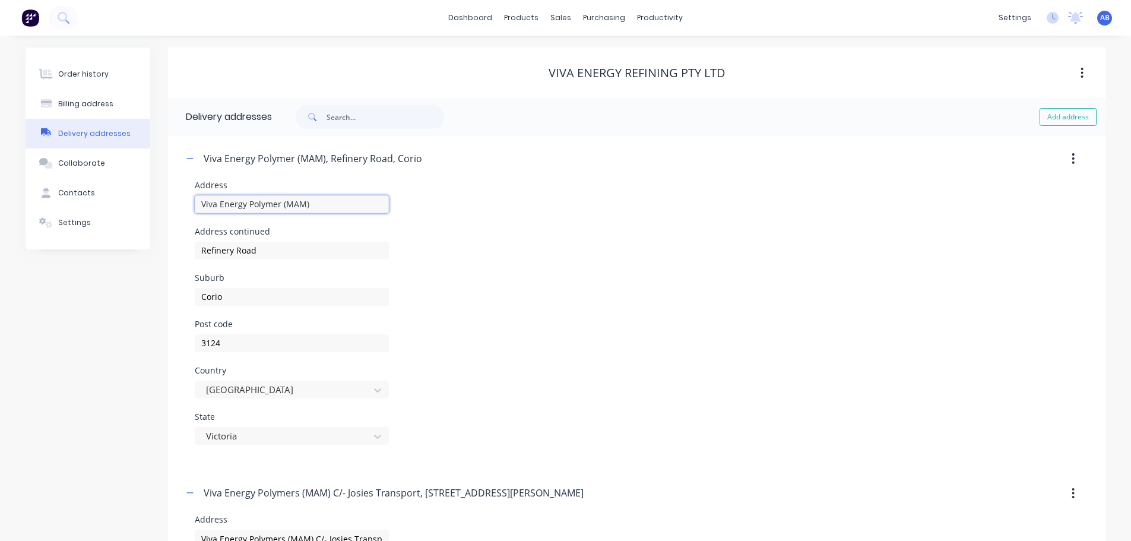
click at [280, 201] on input "Viva Energy Polymer (MAM)" at bounding box center [292, 204] width 194 height 18
type input "Viva Energy Polymers (MAM)"
click at [690, 300] on div "Suburb Corio" at bounding box center [637, 297] width 884 height 46
click at [72, 73] on div "Order history" at bounding box center [83, 74] width 50 height 11
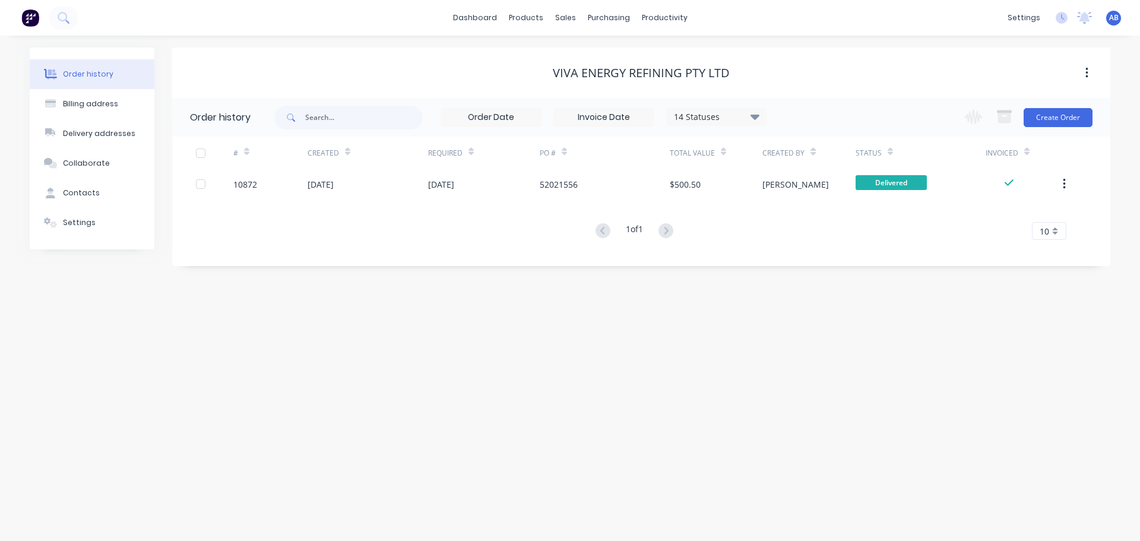
click at [35, 12] on img at bounding box center [30, 18] width 18 height 18
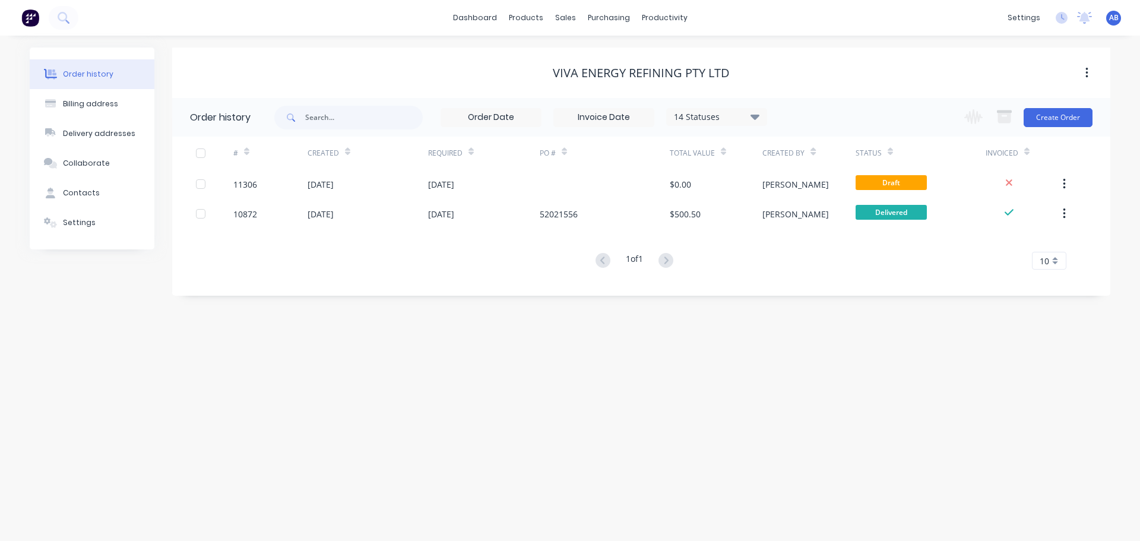
click at [33, 18] on img at bounding box center [30, 18] width 18 height 18
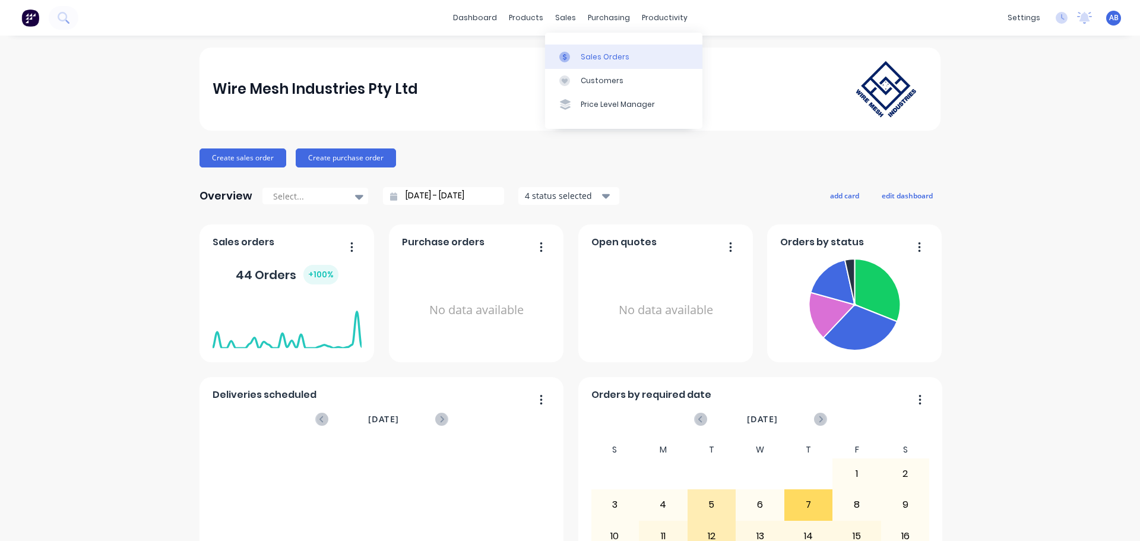
click at [587, 52] on div "Sales Orders" at bounding box center [605, 57] width 49 height 11
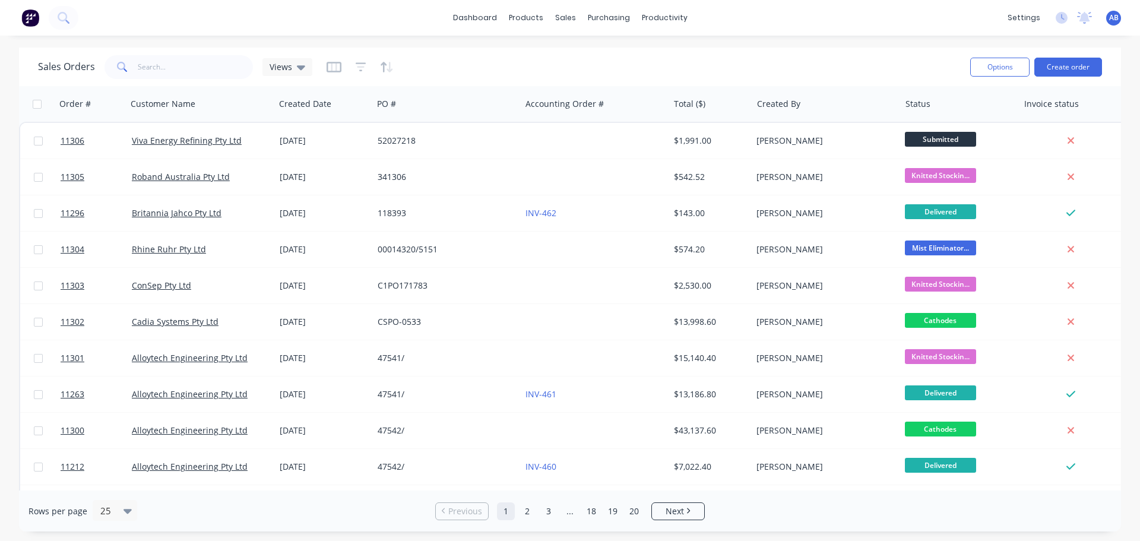
click at [26, 18] on img at bounding box center [30, 18] width 18 height 18
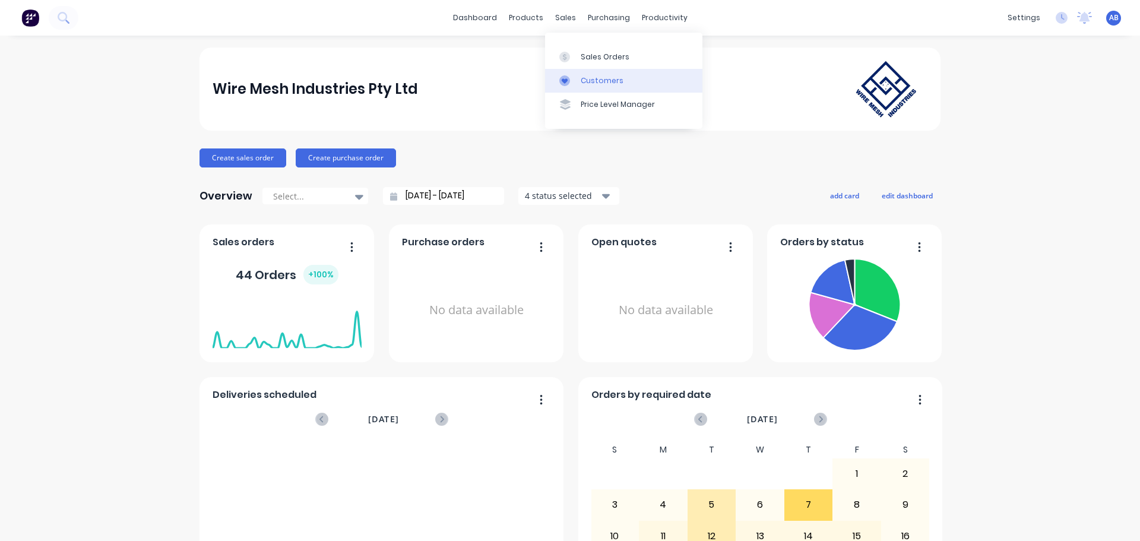
click at [602, 81] on div "Customers" at bounding box center [602, 80] width 43 height 11
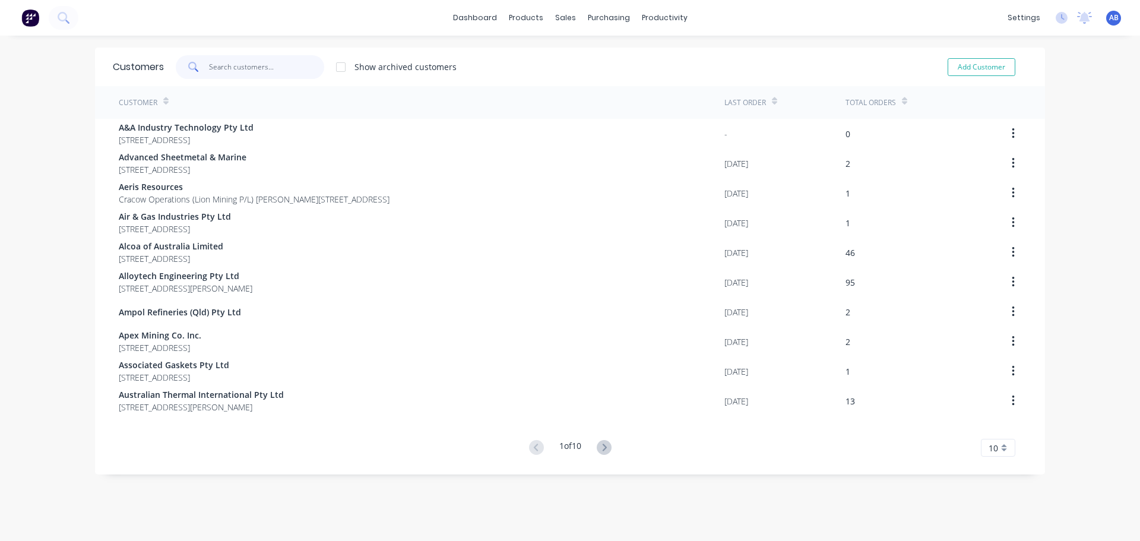
click at [245, 66] on input "text" at bounding box center [267, 67] width 116 height 24
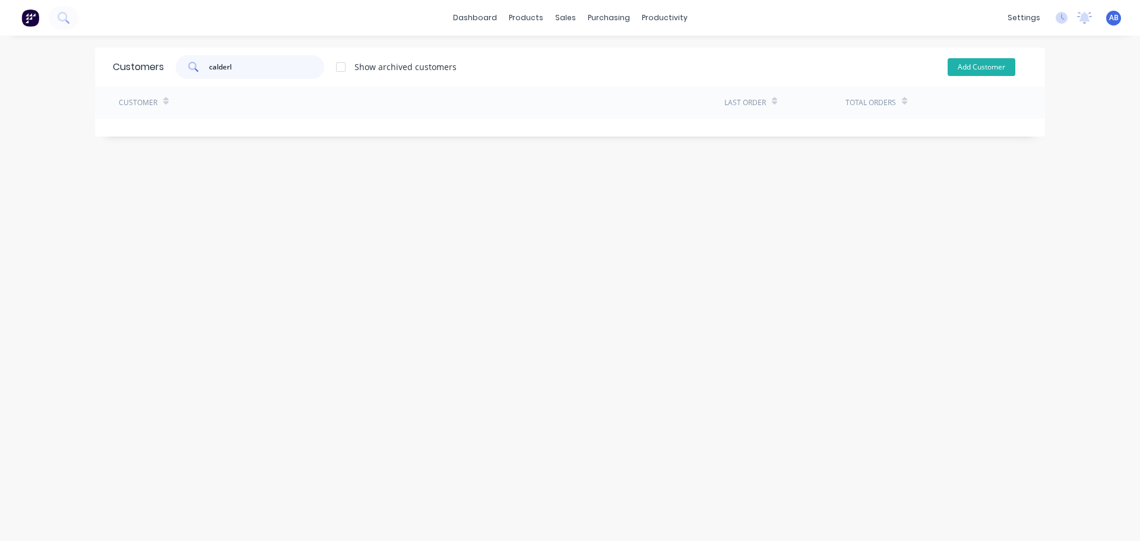
type input "calderl"
click at [968, 70] on button "Add Customer" at bounding box center [981, 67] width 68 height 18
select select "AU"
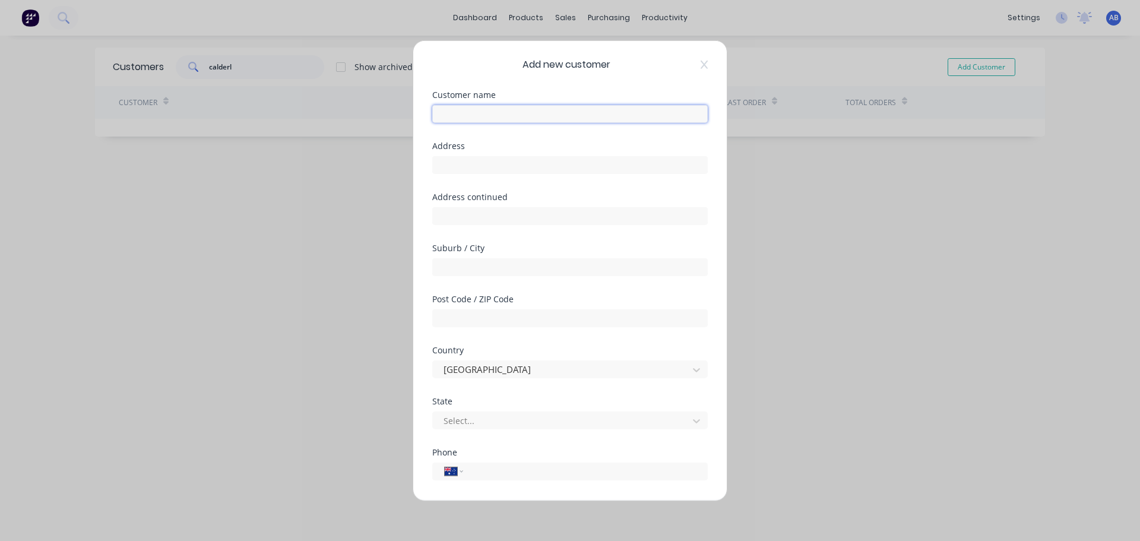
click at [464, 122] on input "text" at bounding box center [569, 113] width 275 height 18
type input "Calderlink Industries Pty Ltd"
click at [483, 166] on input "text" at bounding box center [569, 165] width 275 height 18
click at [467, 163] on input "text" at bounding box center [569, 165] width 275 height 18
click at [479, 164] on input "text" at bounding box center [569, 165] width 275 height 18
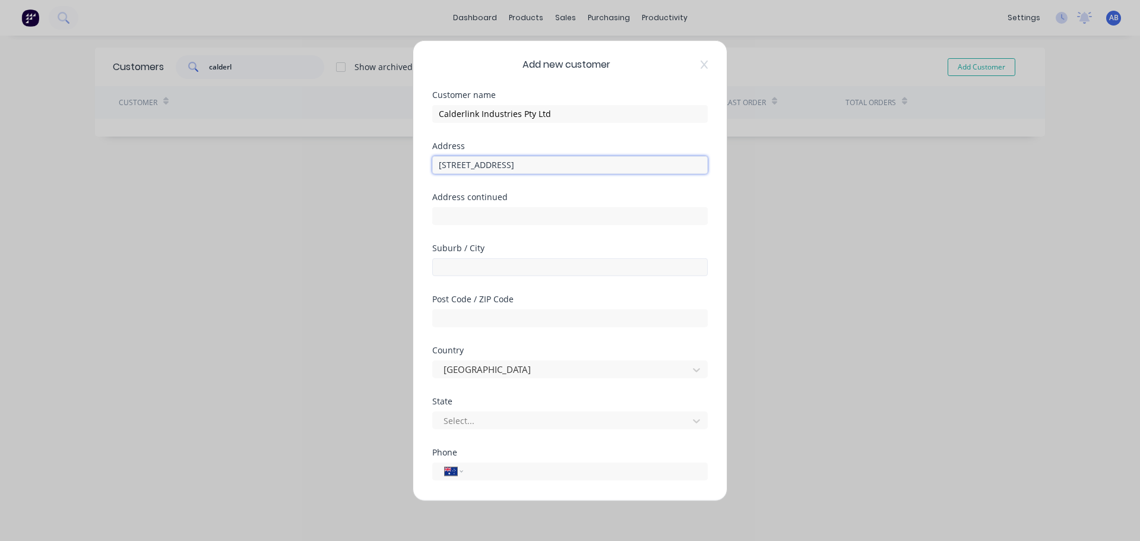
type input "[STREET_ADDRESS]"
click at [455, 268] on input "text" at bounding box center [569, 267] width 275 height 18
click at [479, 314] on input "text" at bounding box center [569, 318] width 275 height 18
click at [485, 265] on input "New Gisbourne" at bounding box center [569, 267] width 275 height 18
click at [520, 271] on input "New Gisborne" at bounding box center [569, 267] width 275 height 18
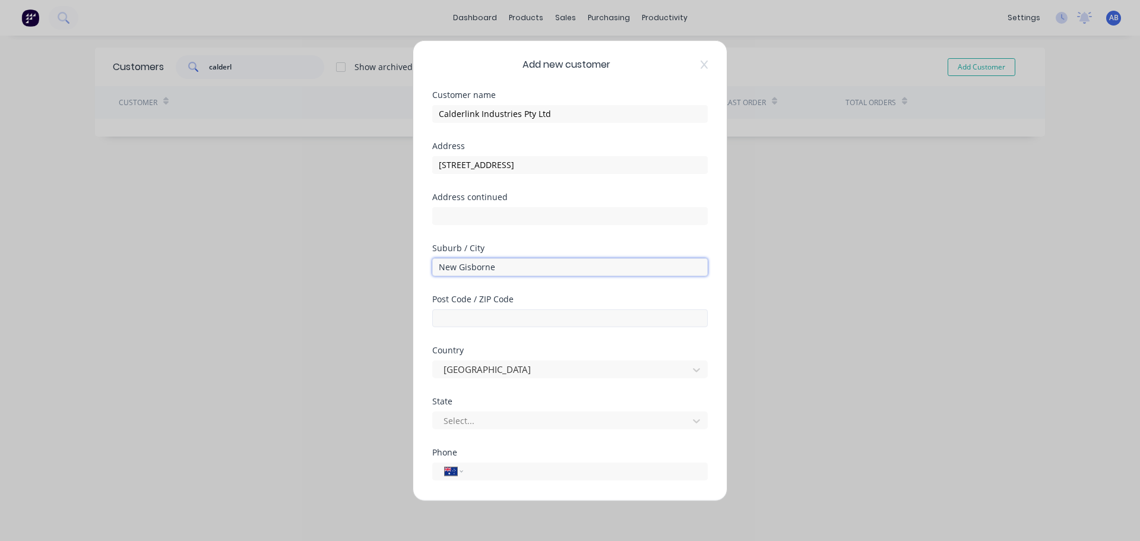
type input "New Gisborne"
click at [486, 321] on input "text" at bounding box center [569, 318] width 275 height 18
type input "3438"
click at [870, 435] on div "Add new customer Customer name Calderlink Industries Pty Ltd Address [STREET_AD…" at bounding box center [570, 270] width 1140 height 541
drag, startPoint x: 1135, startPoint y: 502, endPoint x: 1139, endPoint y: 526, distance: 24.6
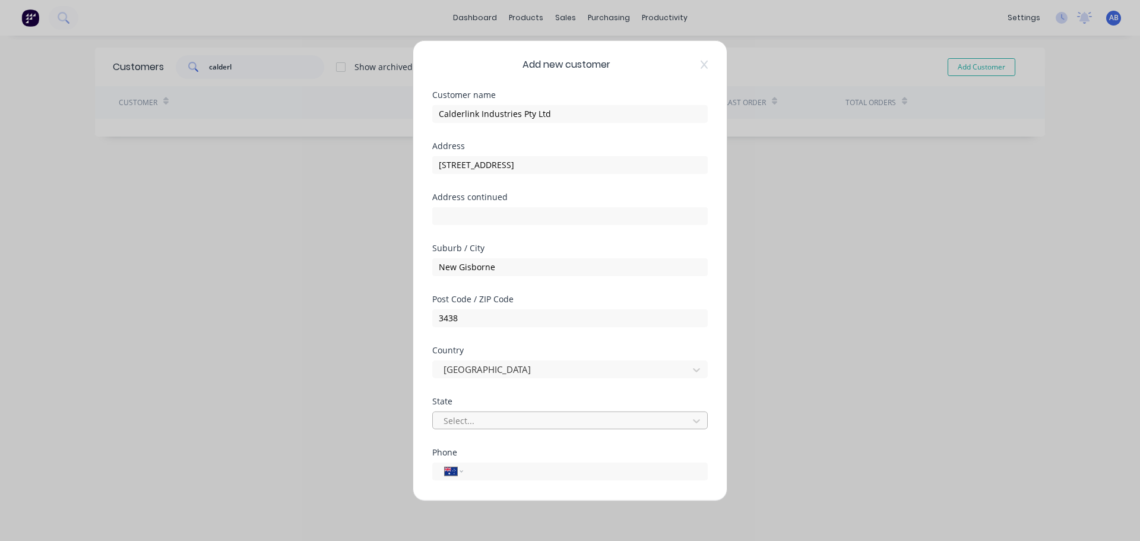
click at [1139, 526] on div "Add new customer Customer name Calderlink Industries Pty Ltd Address [STREET_AD…" at bounding box center [570, 270] width 1140 height 541
click at [1135, 532] on div "Add new customer Customer name Calderlink Industries Pty Ltd Address [STREET_AD…" at bounding box center [570, 270] width 1140 height 541
click at [1136, 538] on div "Add new customer Customer name Calderlink Industries Pty Ltd Address [STREET_AD…" at bounding box center [570, 270] width 1140 height 541
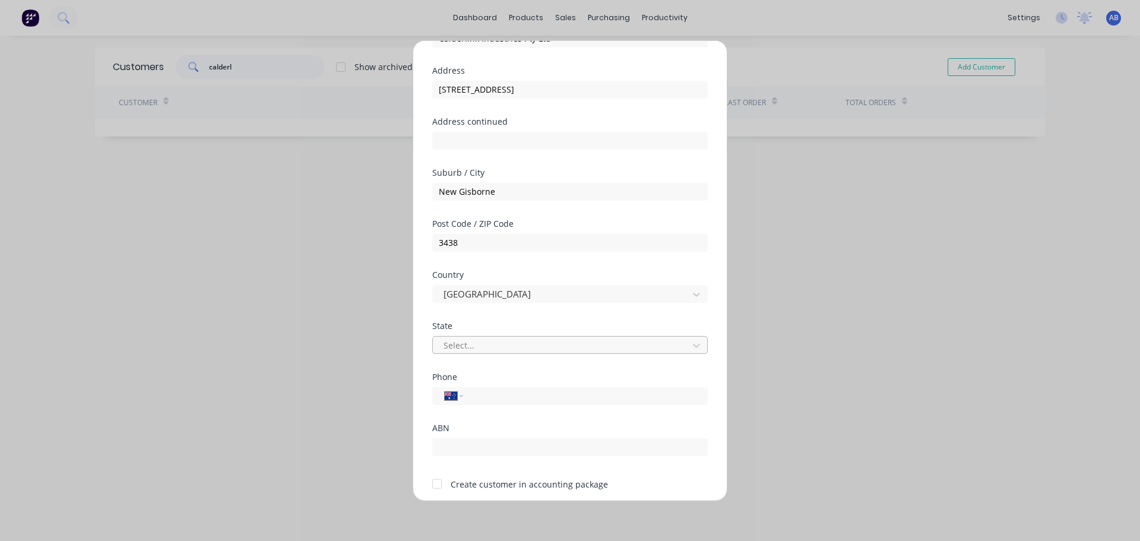
scroll to position [120, 0]
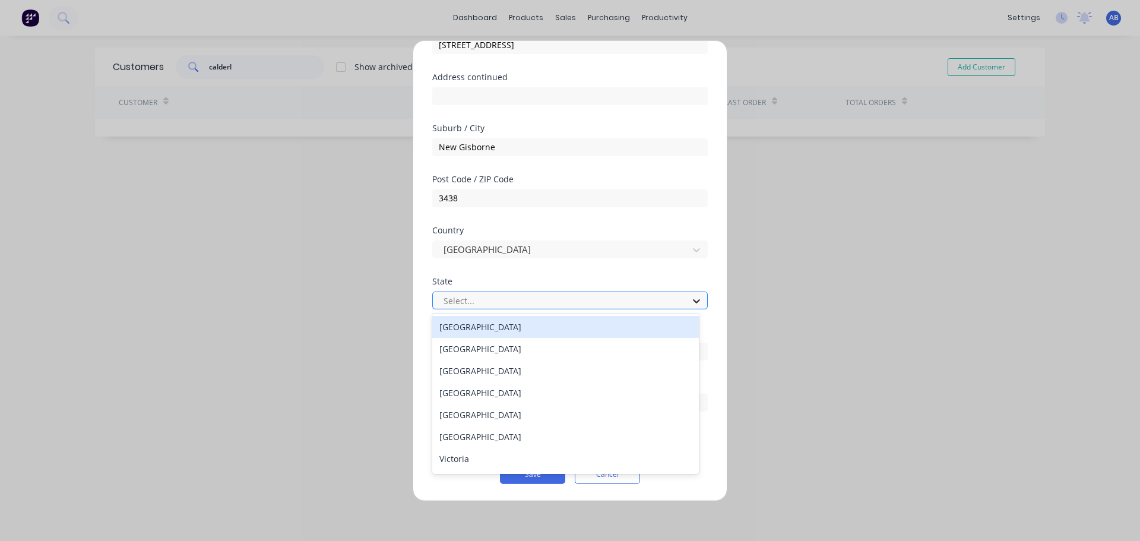
click at [690, 303] on icon at bounding box center [696, 300] width 12 height 12
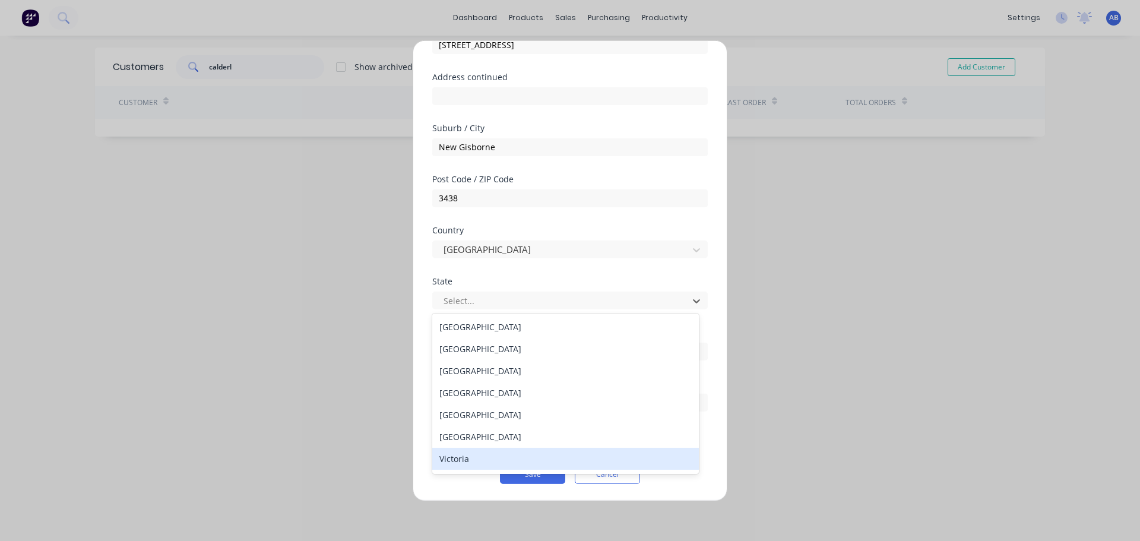
click at [460, 457] on div "Victoria" at bounding box center [565, 459] width 267 height 22
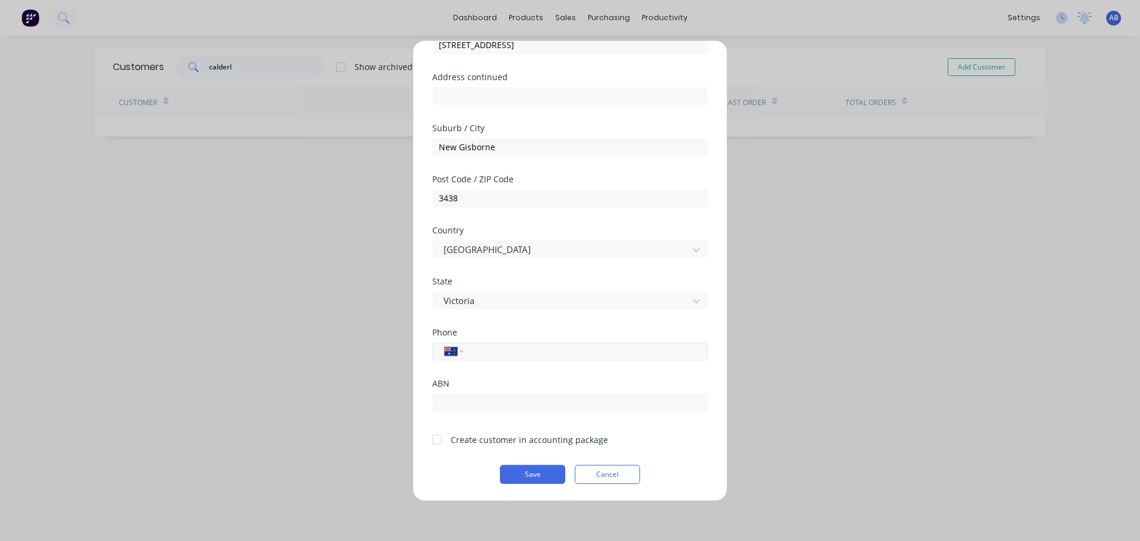
click at [505, 348] on input "tel" at bounding box center [583, 351] width 224 height 14
type input "0417 387 165"
click at [493, 405] on input "text" at bounding box center [569, 402] width 275 height 18
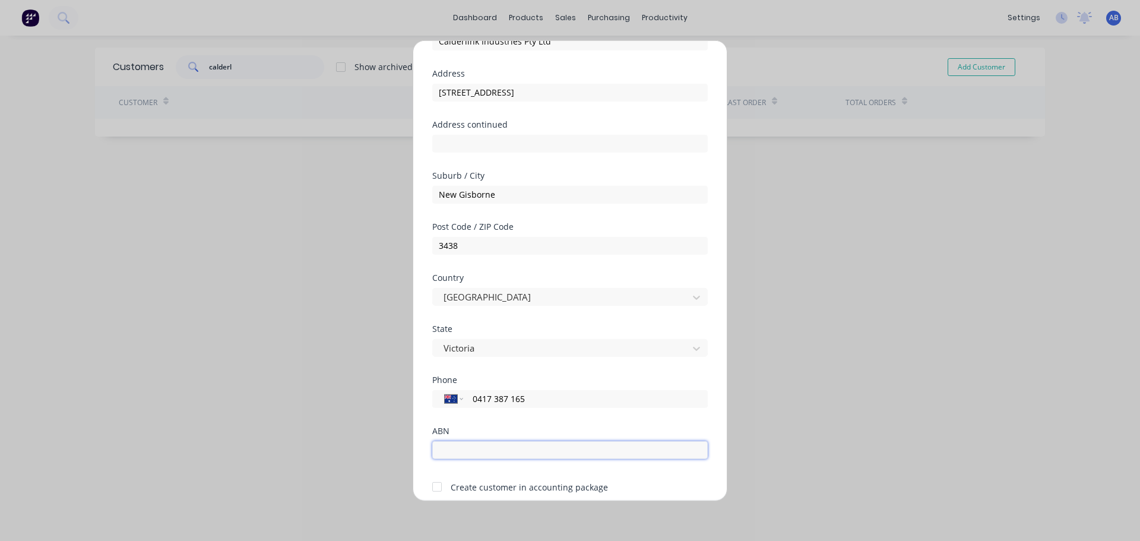
scroll to position [1, 0]
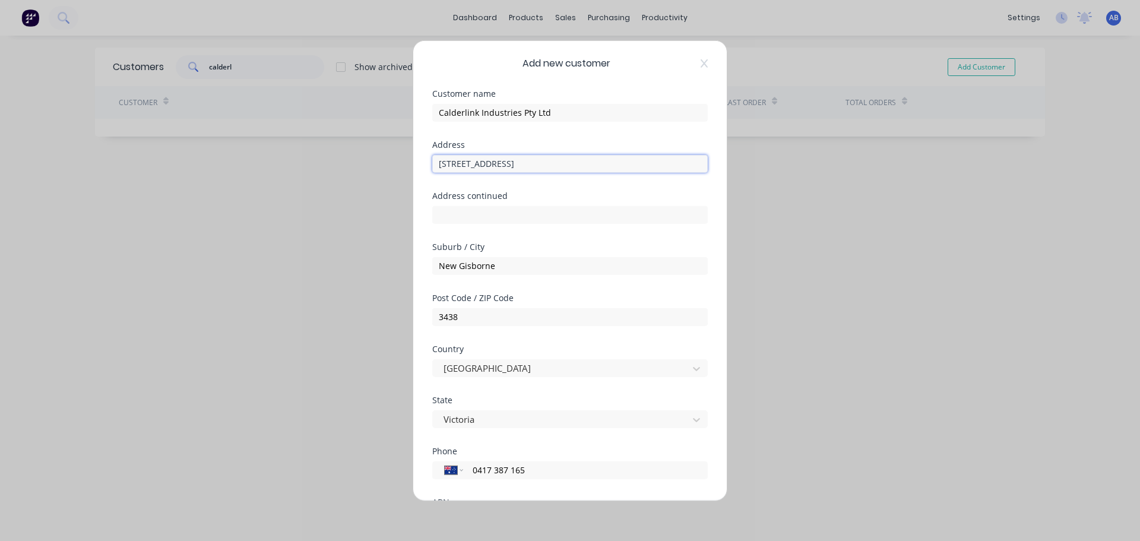
click at [470, 164] on input "[STREET_ADDRESS]" at bounding box center [569, 163] width 275 height 18
click at [545, 165] on input "[STREET_ADDRESS][PERSON_NAME]" at bounding box center [569, 163] width 275 height 18
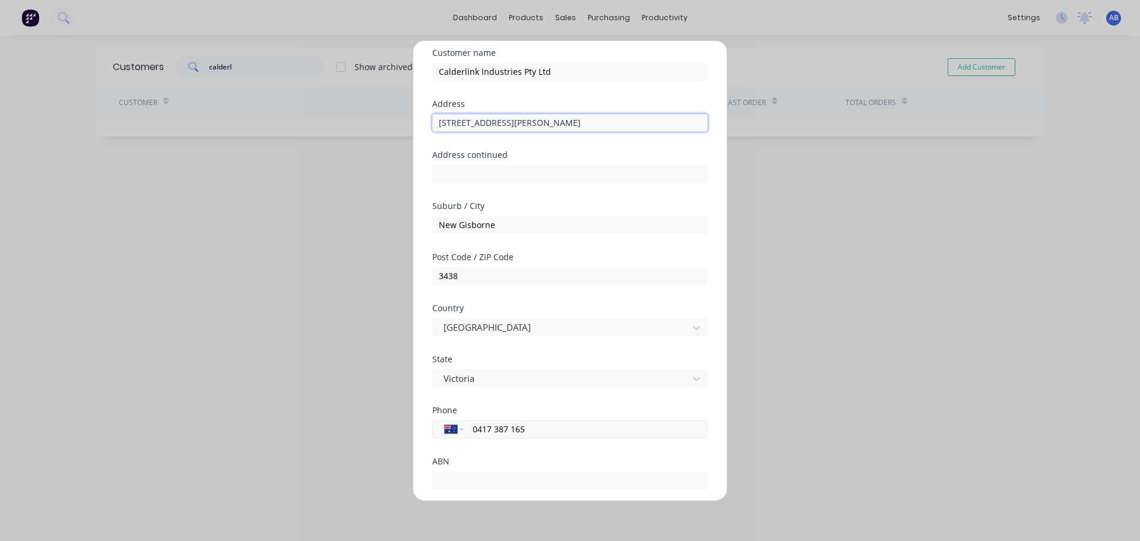
scroll to position [61, 0]
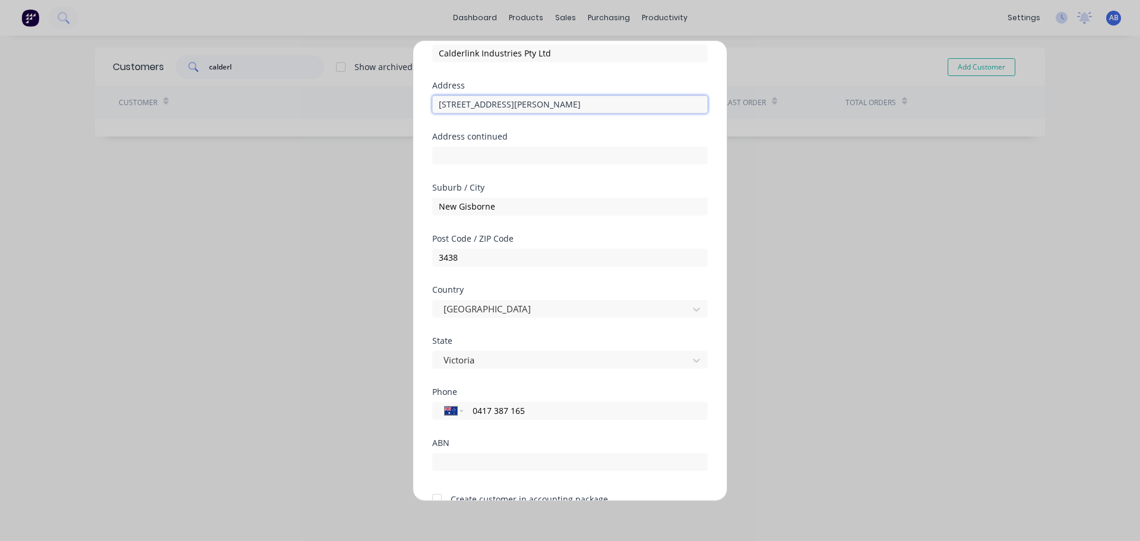
type input "[STREET_ADDRESS][PERSON_NAME]"
click at [543, 413] on input "0417 387 165" at bounding box center [583, 411] width 224 height 14
click at [543, 412] on input "0417 387 165" at bounding box center [583, 411] width 224 height 14
type input "[PHONE_NUMBER]"
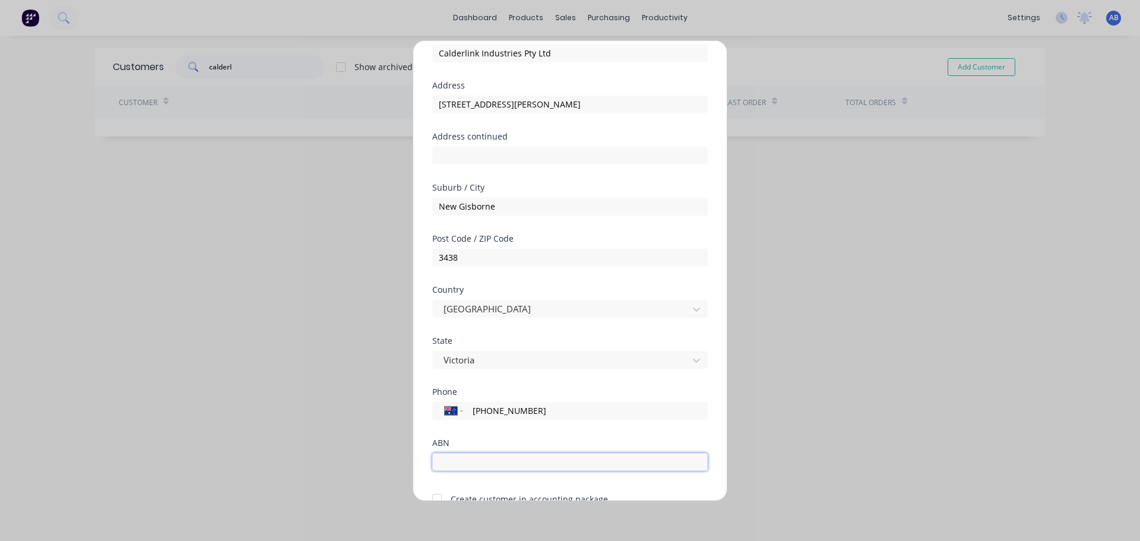
click at [494, 459] on input "text" at bounding box center [569, 461] width 275 height 18
click at [447, 464] on input "23120" at bounding box center [569, 461] width 275 height 18
click at [471, 461] on input "23 120" at bounding box center [569, 461] width 275 height 18
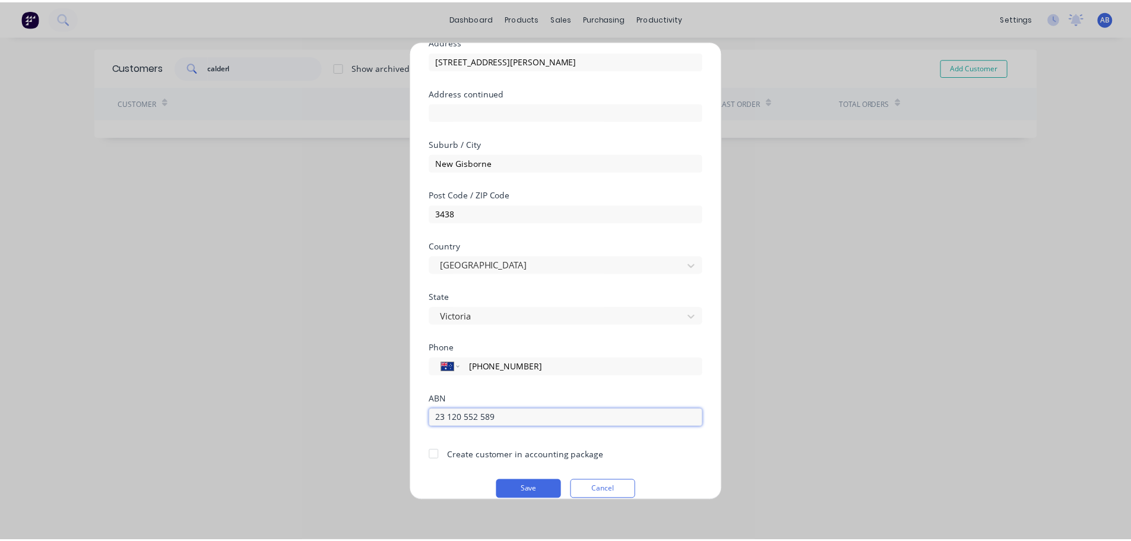
scroll to position [120, 0]
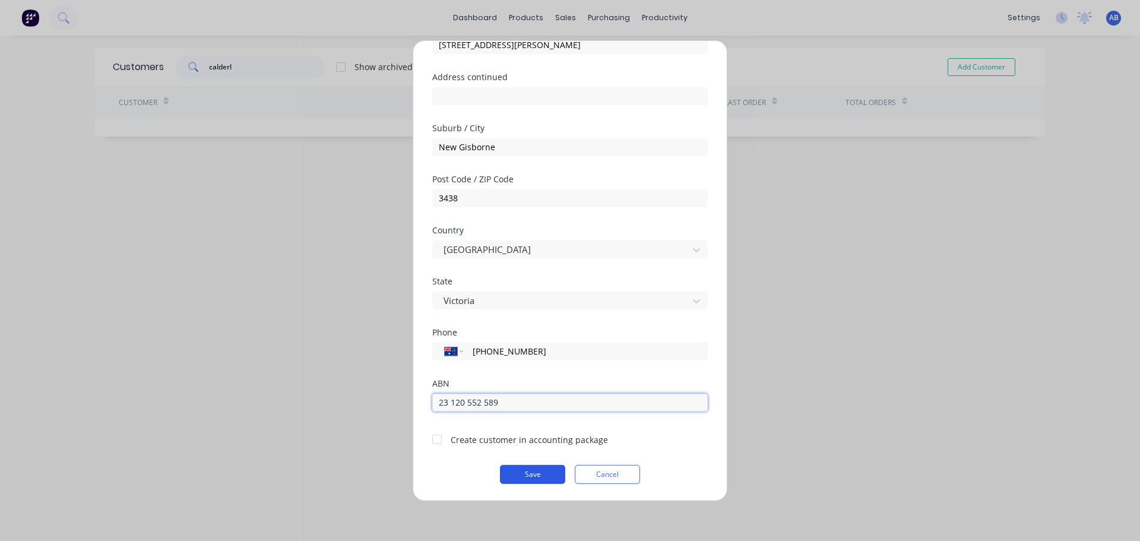
type input "23 120 552 589"
click at [525, 477] on button "Save" at bounding box center [532, 473] width 65 height 19
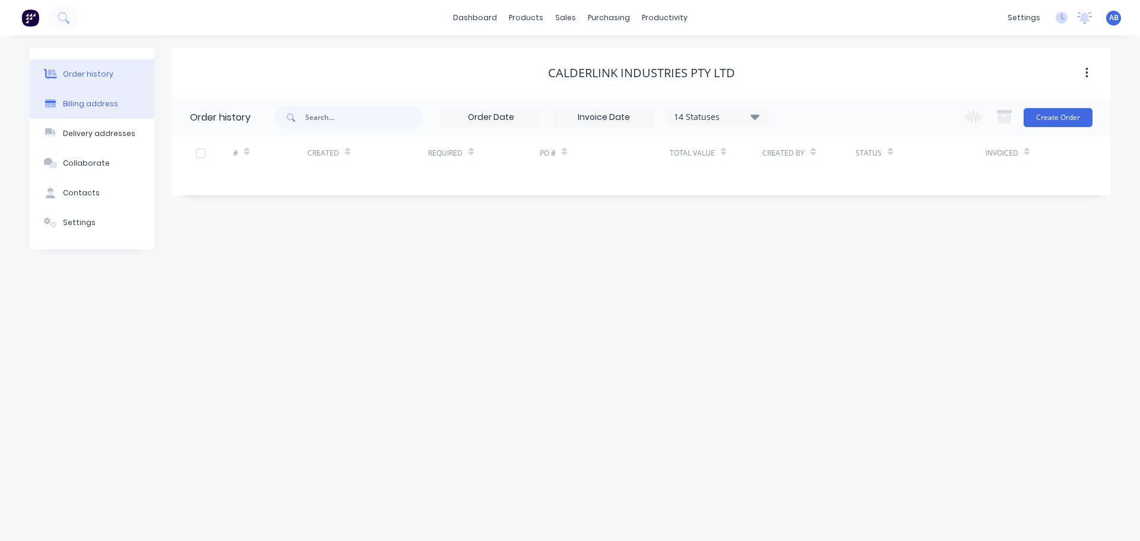
click at [80, 103] on div "Billing address" at bounding box center [90, 104] width 55 height 11
select select "AU"
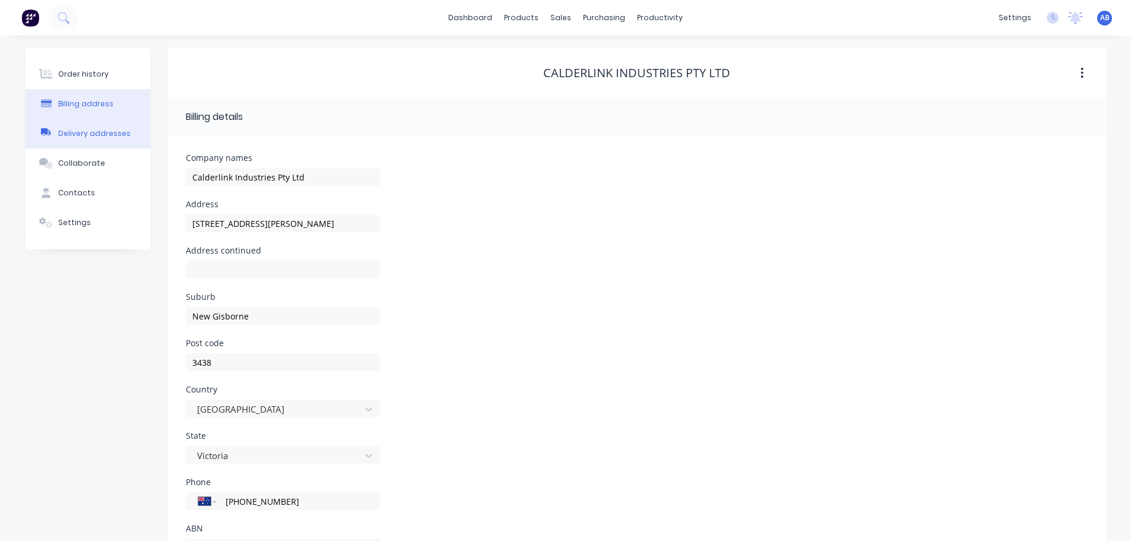
click at [93, 134] on div "Delivery addresses" at bounding box center [94, 133] width 72 height 11
type input "New Gisborne"
type input "3438"
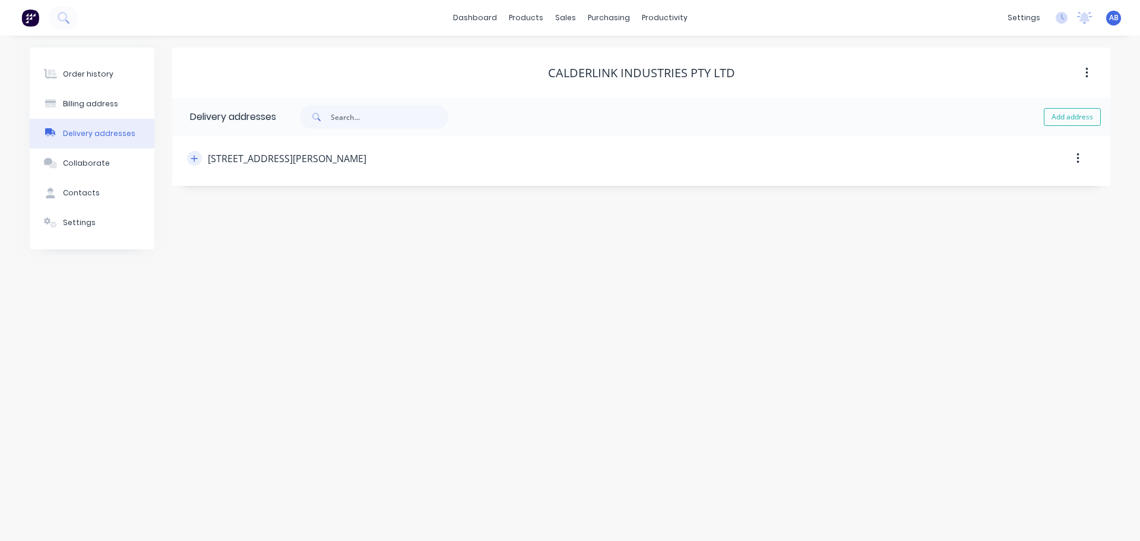
click at [198, 159] on button "button" at bounding box center [194, 158] width 15 height 15
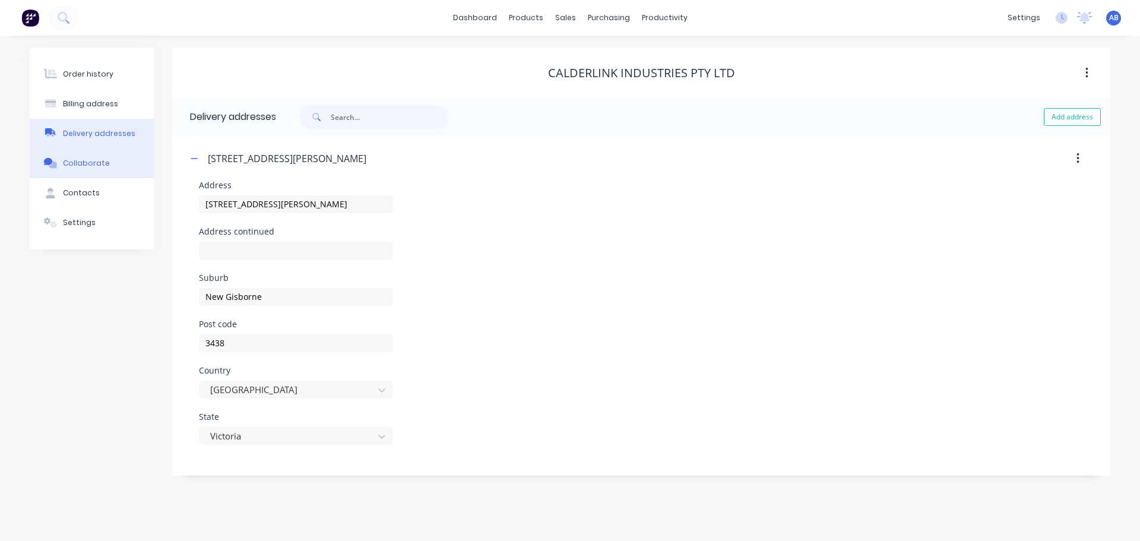
click at [81, 167] on div "Collaborate" at bounding box center [86, 163] width 47 height 11
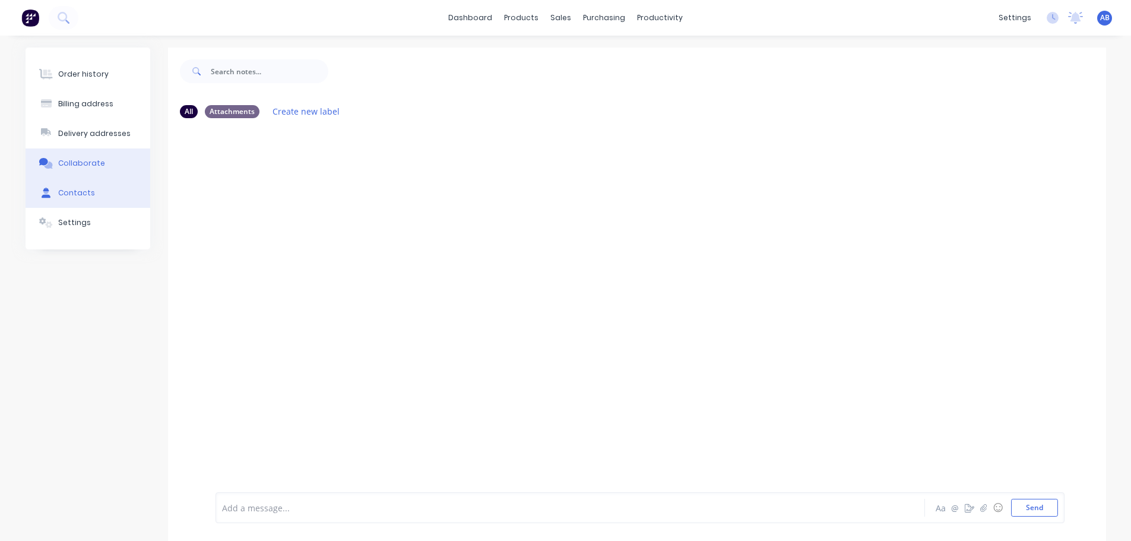
click at [81, 196] on div "Contacts" at bounding box center [76, 193] width 37 height 11
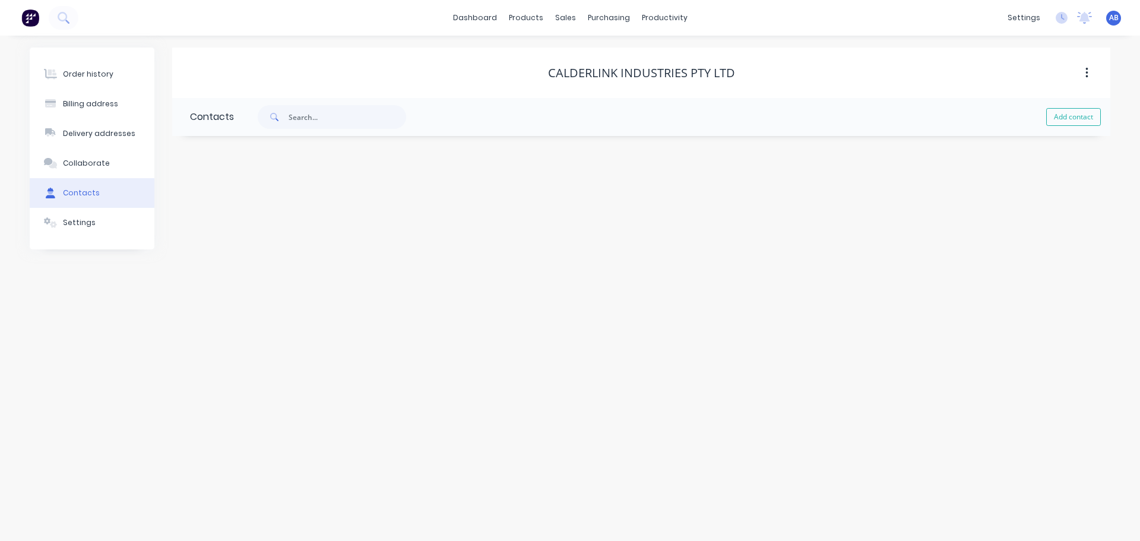
click at [1081, 126] on div "Add contact" at bounding box center [672, 117] width 876 height 38
click at [1076, 116] on button "Add contact" at bounding box center [1073, 117] width 55 height 18
select select "AU"
drag, startPoint x: 241, startPoint y: 201, endPoint x: 257, endPoint y: 203, distance: 16.2
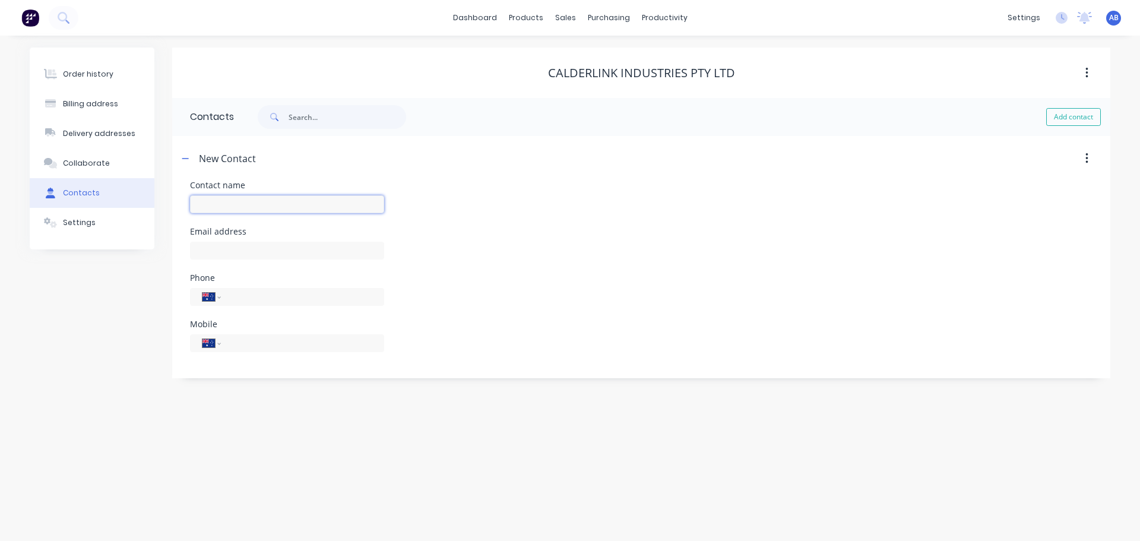
click at [241, 201] on input "text" at bounding box center [287, 204] width 194 height 18
type input "[PERSON_NAME]"
click at [253, 245] on input "text" at bounding box center [287, 251] width 194 height 18
select select "AU"
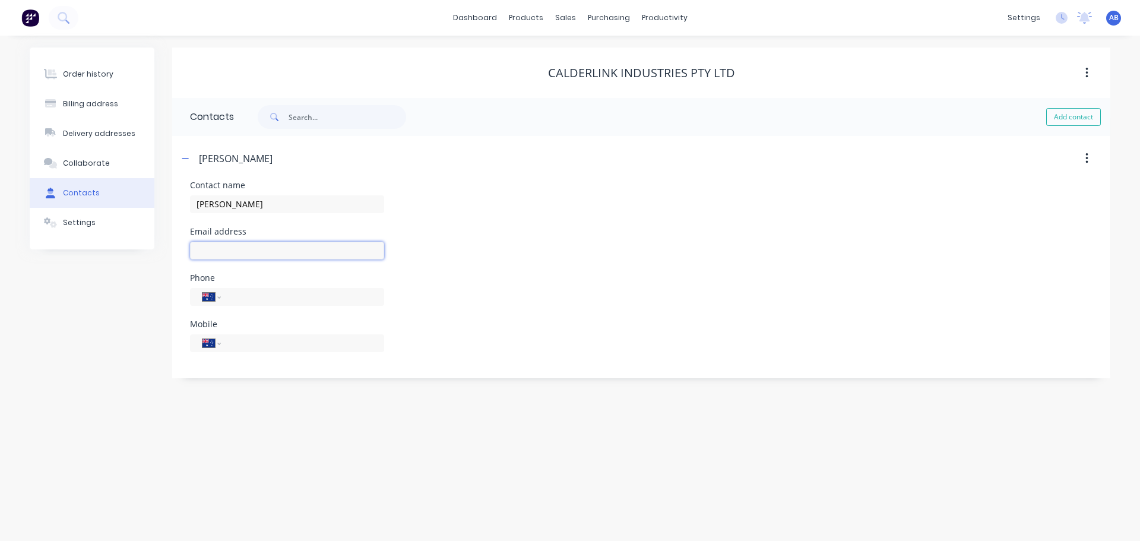
click at [255, 249] on input "text" at bounding box center [287, 251] width 194 height 18
type input "[EMAIL_ADDRESS][DOMAIN_NAME]"
click at [241, 299] on input "tel" at bounding box center [300, 297] width 142 height 14
type input "[PHONE_NUMBER]"
drag, startPoint x: 257, startPoint y: 347, endPoint x: 261, endPoint y: 352, distance: 6.4
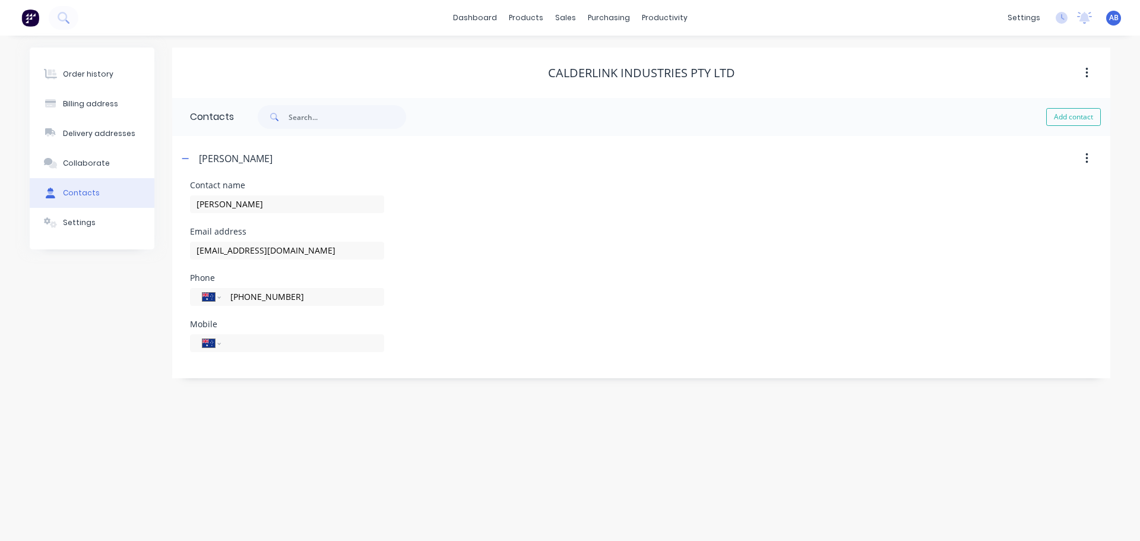
click at [258, 347] on input "tel" at bounding box center [300, 343] width 142 height 14
type input "0417 387 165"
click at [83, 225] on div "Settings" at bounding box center [79, 222] width 33 height 11
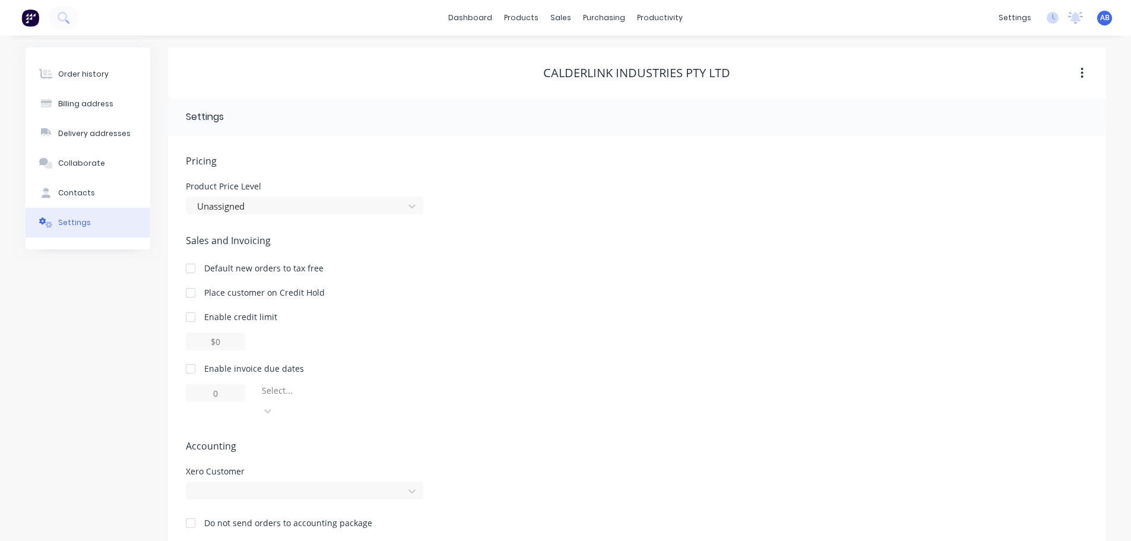
click at [191, 369] on div at bounding box center [191, 369] width 24 height 24
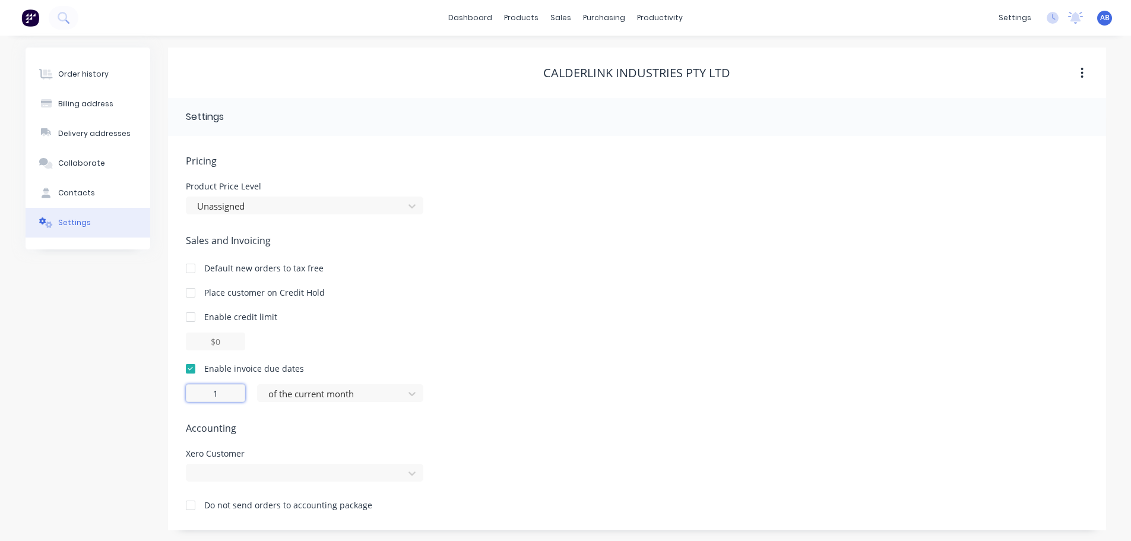
click at [223, 394] on input "1" at bounding box center [215, 393] width 59 height 18
type input "30"
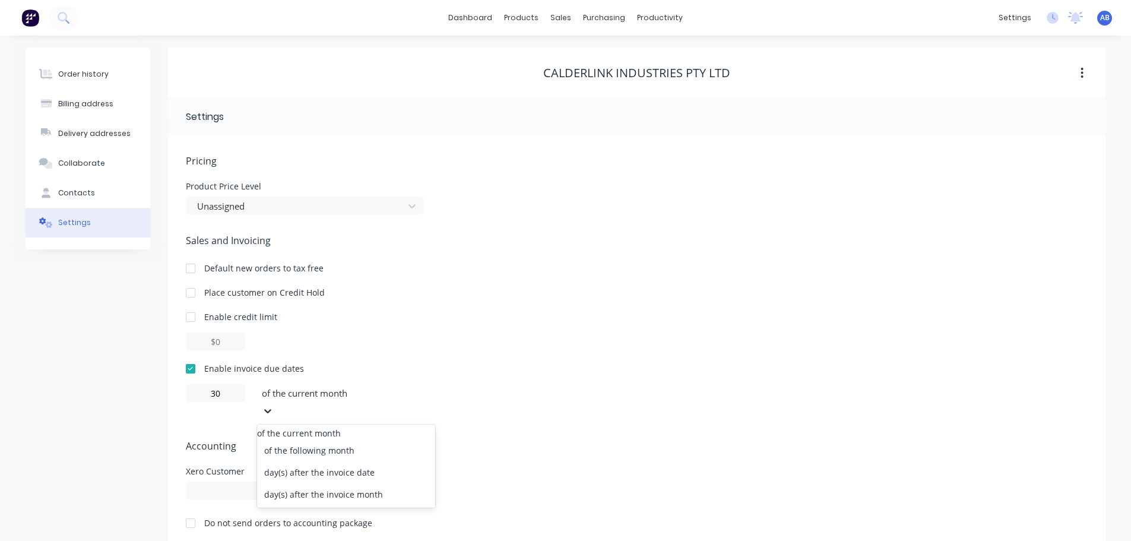
click at [271, 409] on icon at bounding box center [267, 411] width 7 height 4
click at [337, 441] on div "of the following month" at bounding box center [346, 450] width 178 height 22
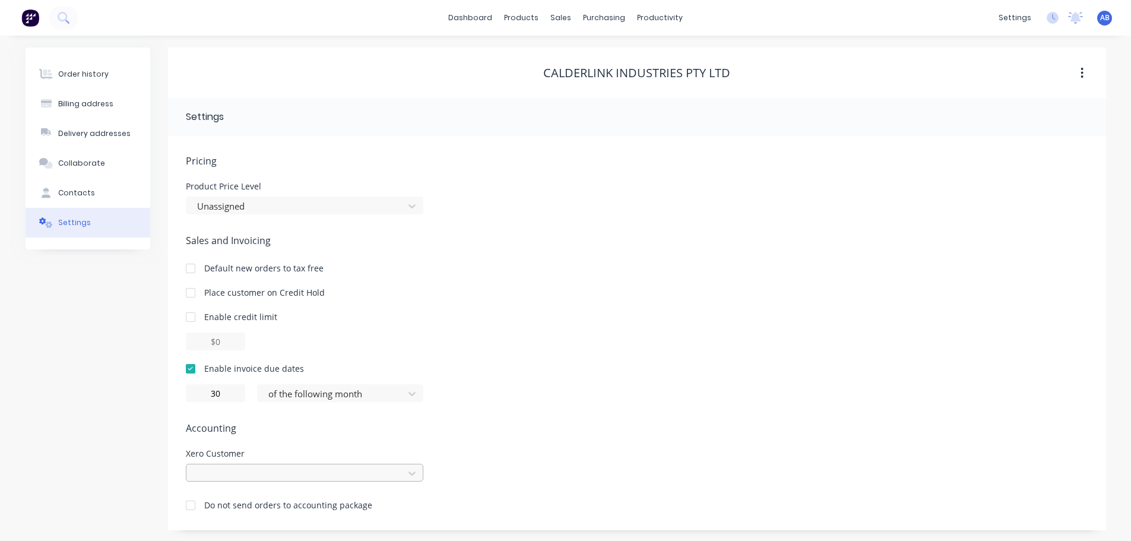
click at [267, 471] on div at bounding box center [304, 473] width 237 height 18
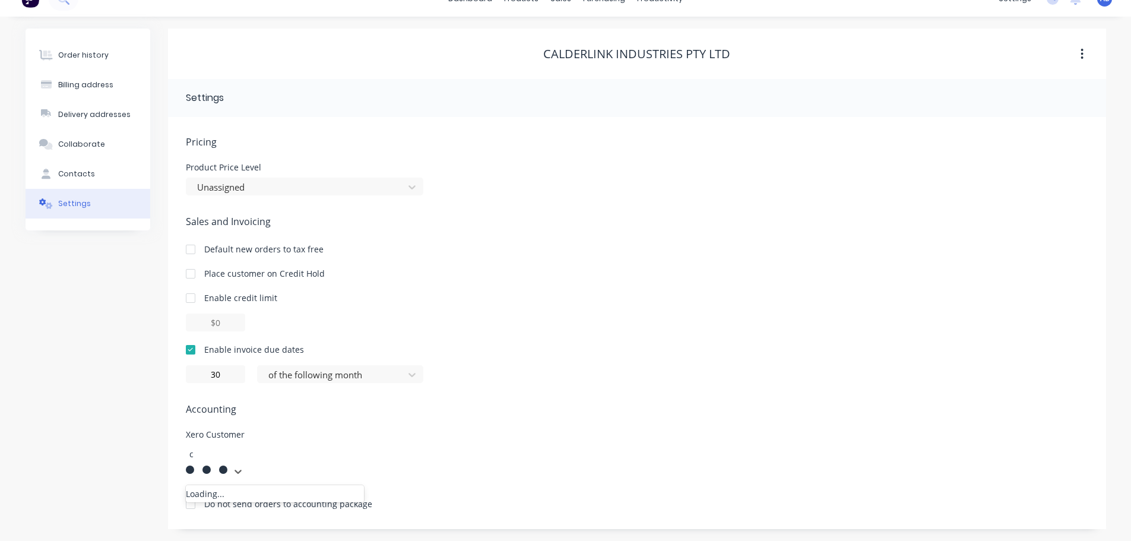
scroll to position [1, 0]
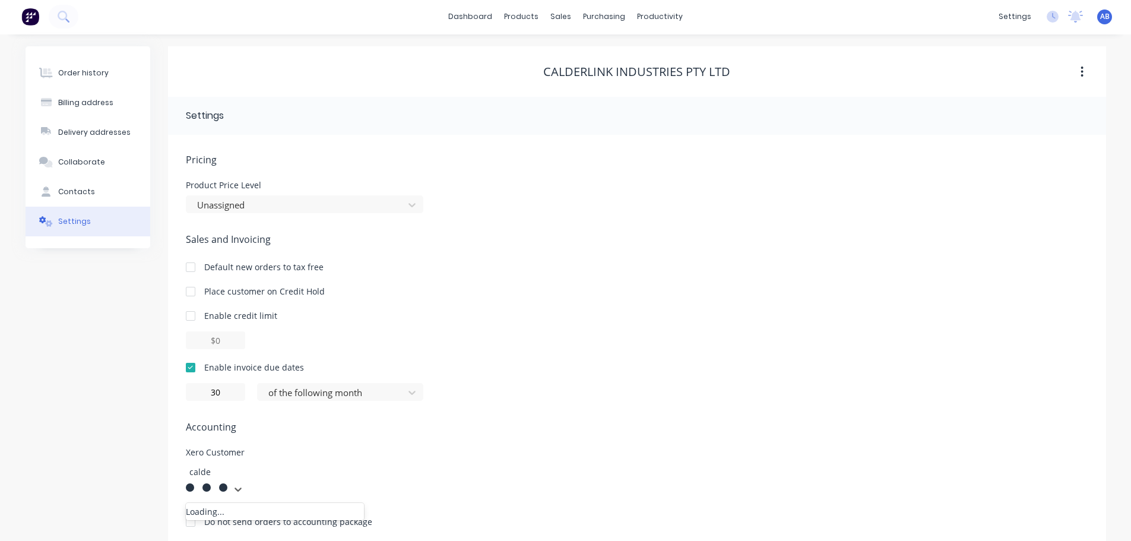
type input "calder"
click at [258, 505] on div "Calderlink Industries Pty Ltd" at bounding box center [275, 516] width 178 height 22
click at [74, 68] on div "Order history" at bounding box center [83, 73] width 50 height 11
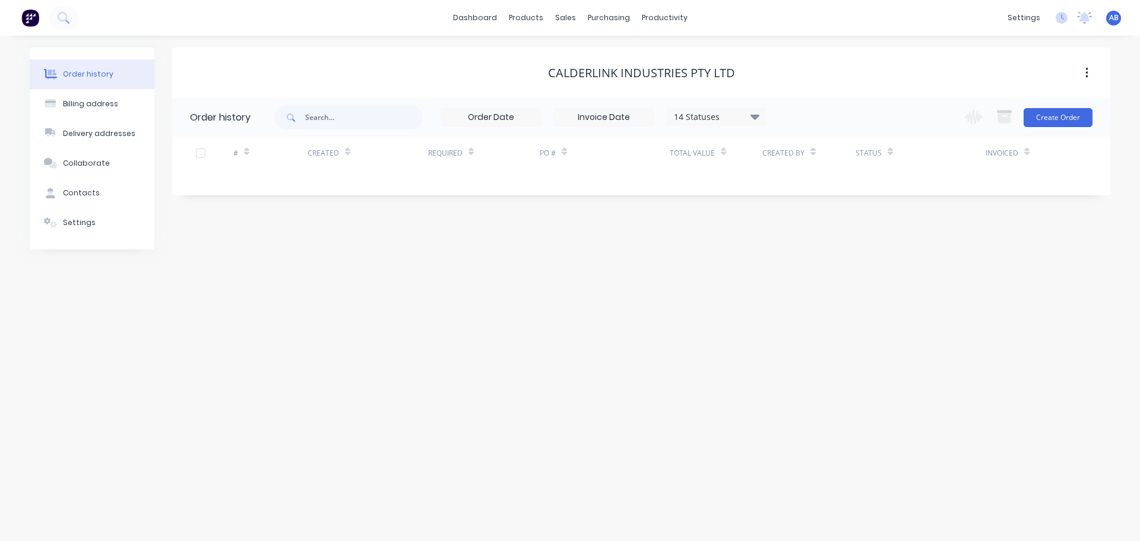
click at [31, 21] on img at bounding box center [30, 18] width 18 height 18
